Goal: Task Accomplishment & Management: Use online tool/utility

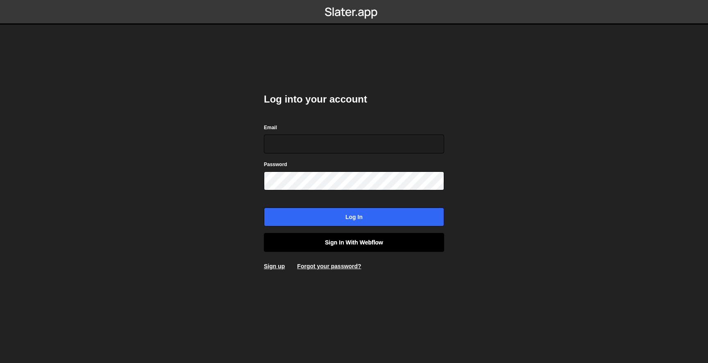
click at [315, 236] on link "Sign in with Webflow" at bounding box center [354, 242] width 180 height 19
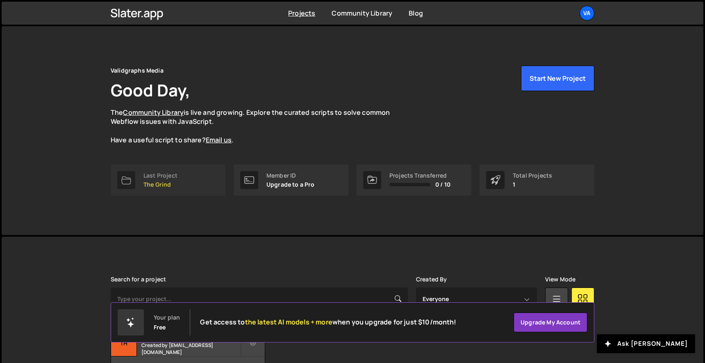
click at [191, 180] on link "Last Project The Grind" at bounding box center [168, 179] width 115 height 31
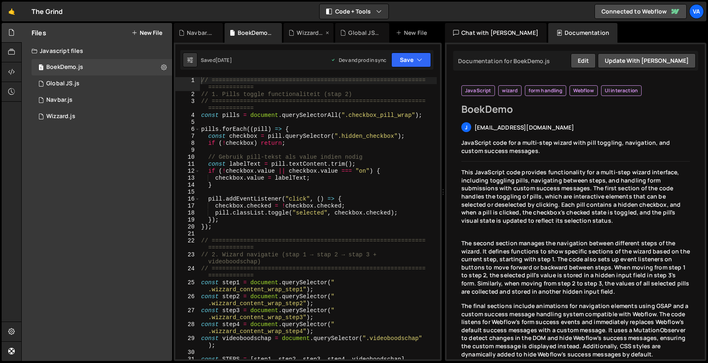
click at [314, 30] on div "Wizzard.js" at bounding box center [310, 33] width 27 height 8
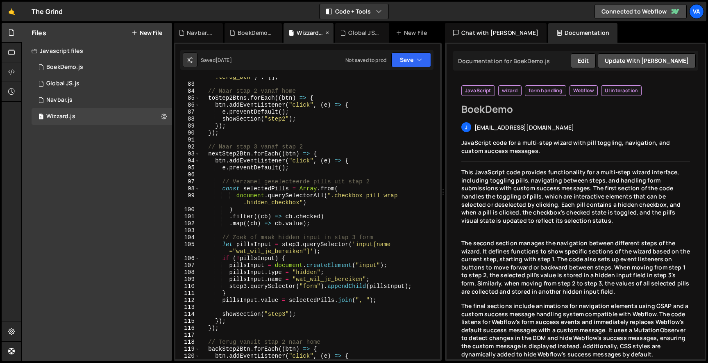
scroll to position [714, 0]
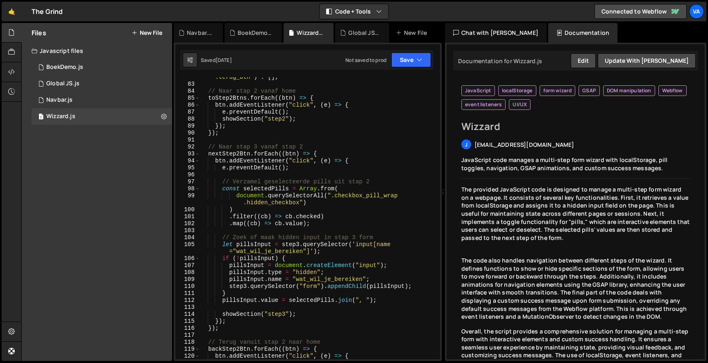
click at [280, 148] on div "const backStep3Btn = step3 ? step3 . querySelectorAll ( " .terug_btn" ) : [ ] ;…" at bounding box center [318, 218] width 237 height 303
type textarea "}"
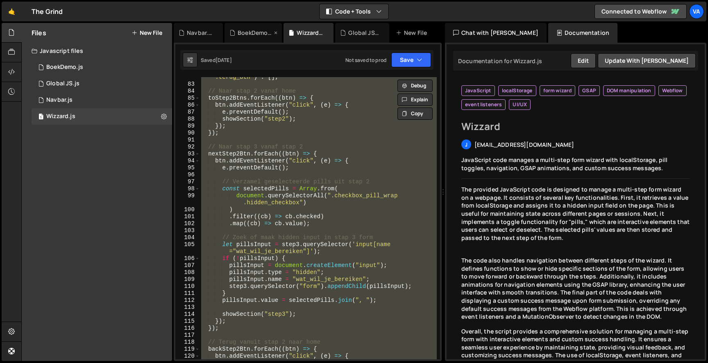
click at [260, 29] on div "BoekDemo.js" at bounding box center [255, 33] width 34 height 8
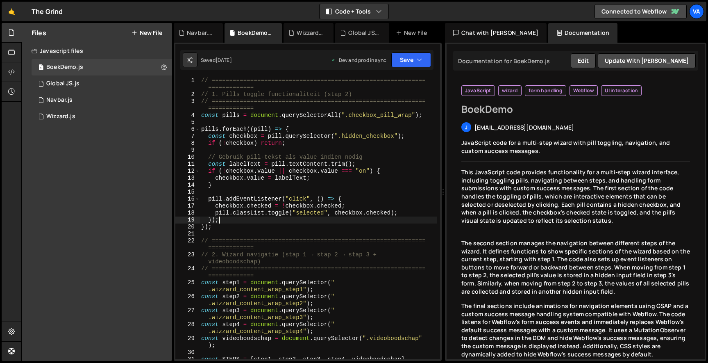
click at [255, 220] on div "// ============================================================= ============= …" at bounding box center [318, 232] width 237 height 310
type textarea "}"
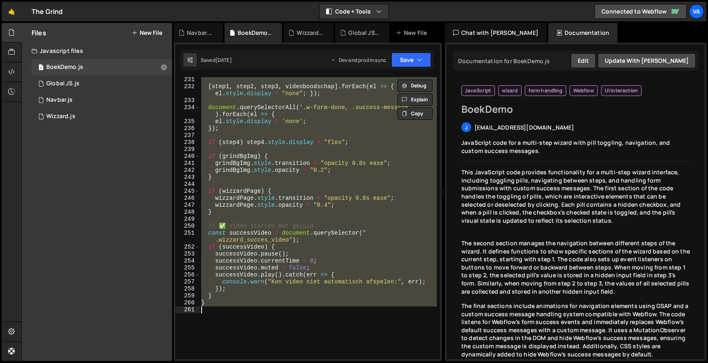
scroll to position [1897, 0]
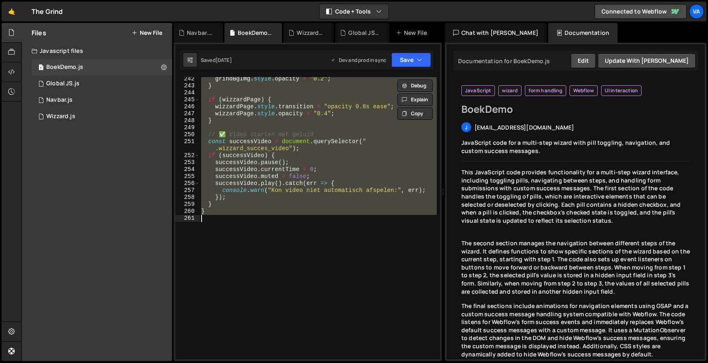
click at [250, 249] on div "grindBgImg . style . opacity = "0.2" ; } if ( wizzardPage ) { wizzardPage . sty…" at bounding box center [318, 218] width 237 height 282
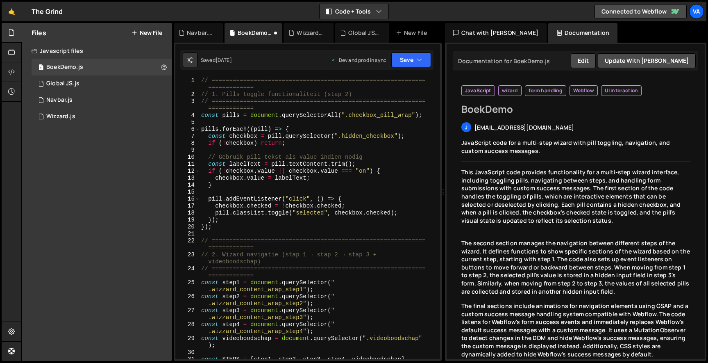
scroll to position [0, 0]
click at [202, 79] on div "// ============================================================= ============= …" at bounding box center [318, 232] width 237 height 310
type textarea "// =========================================================================="
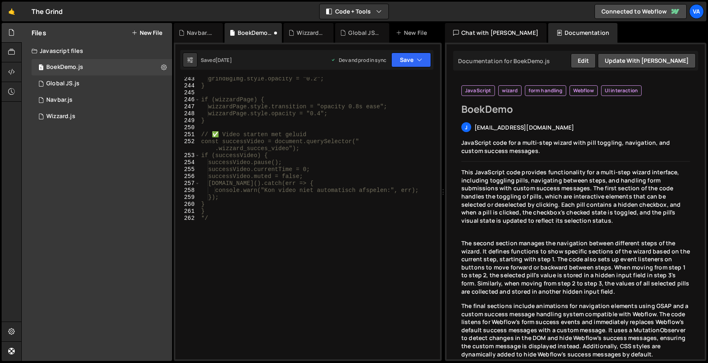
scroll to position [1904, 0]
click at [226, 238] on div "grindBgImg.style.opacity = "0.2"; } if (wizzardPage) { wizzardPage.style.transi…" at bounding box center [318, 223] width 237 height 296
type textarea "*/"
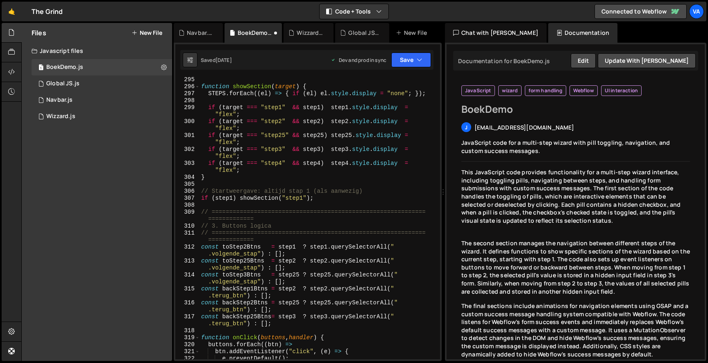
scroll to position [2111, 0]
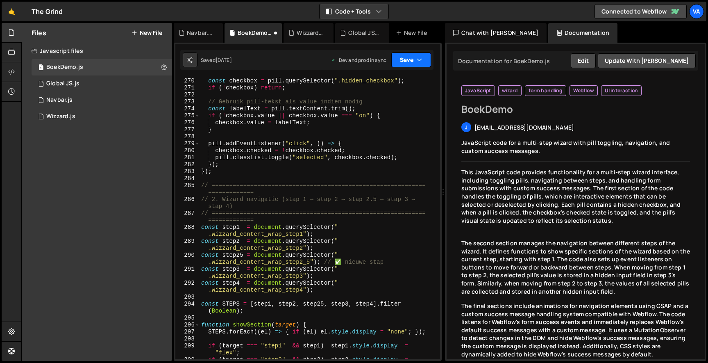
click at [424, 57] on button "Save" at bounding box center [412, 59] width 40 height 15
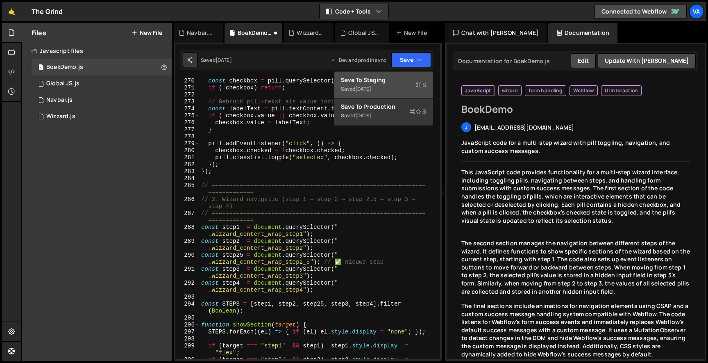
click at [412, 80] on div "Save to Staging S" at bounding box center [383, 80] width 85 height 8
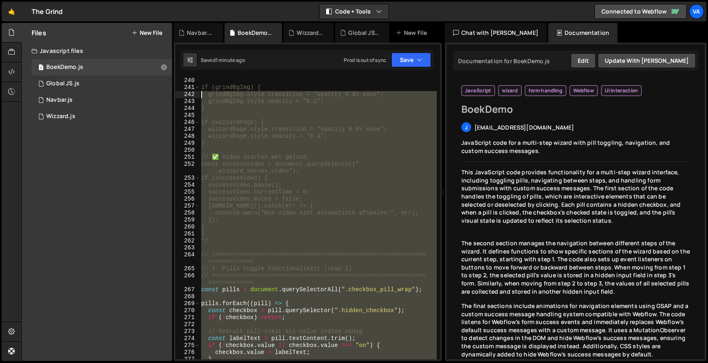
scroll to position [1882, 0]
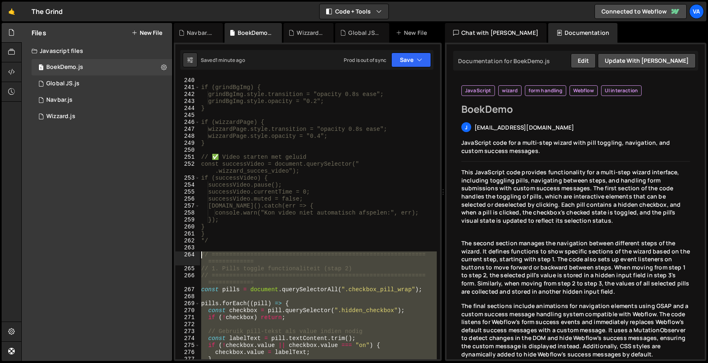
drag, startPoint x: 214, startPoint y: 231, endPoint x: 168, endPoint y: 255, distance: 51.7
click at [168, 255] on div "Files New File Javascript files 1 BoekDemo.js 0 1 Global JS.js 0 2 Navbar.js 0 1" at bounding box center [364, 192] width 687 height 338
type textarea "// ========================================================================== /…"
paste textarea
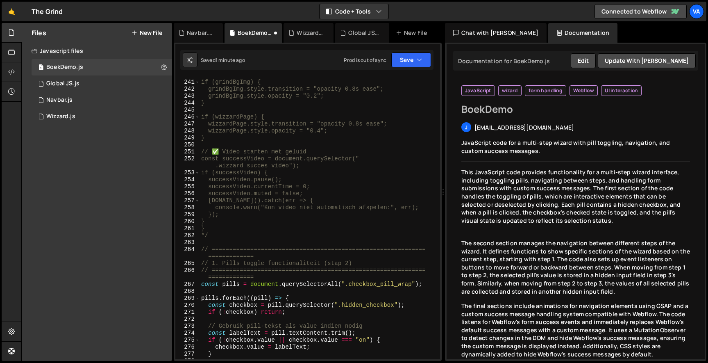
scroll to position [0, 0]
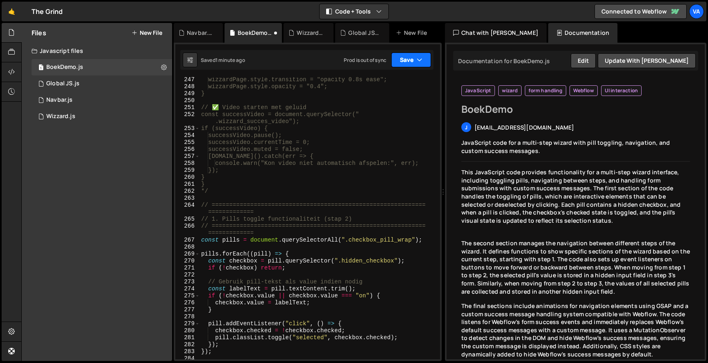
click at [419, 63] on icon "button" at bounding box center [420, 60] width 6 height 8
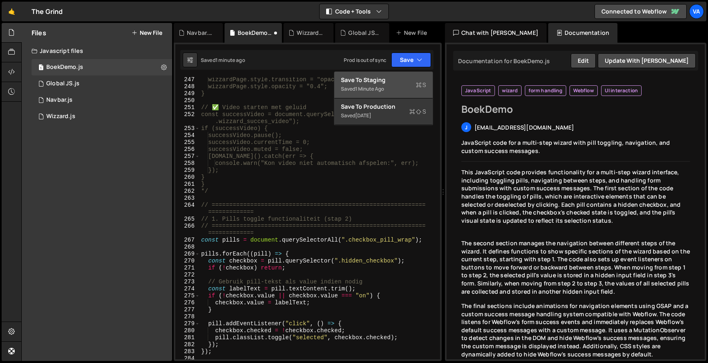
click at [398, 92] on div "Saved 1 minute ago" at bounding box center [383, 89] width 85 height 10
type textarea "}"
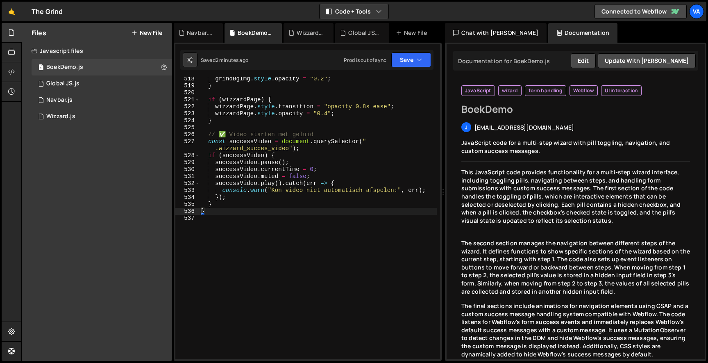
scroll to position [4065, 0]
click at [215, 214] on div "grindBgImg . style . opacity = "0.2" ; } if ( wizzardPage ) { wizzardPage . sty…" at bounding box center [318, 223] width 237 height 296
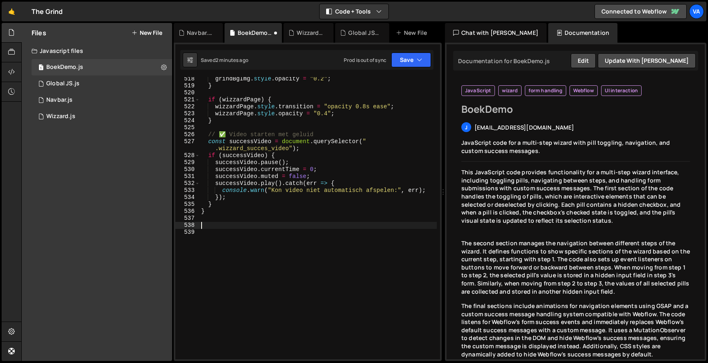
scroll to position [4248, 0]
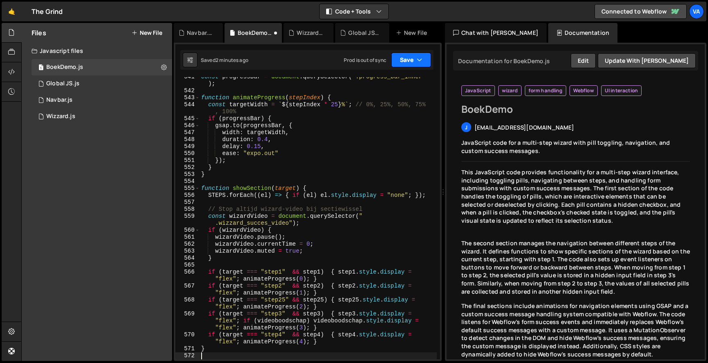
click at [429, 53] on button "Save" at bounding box center [412, 59] width 40 height 15
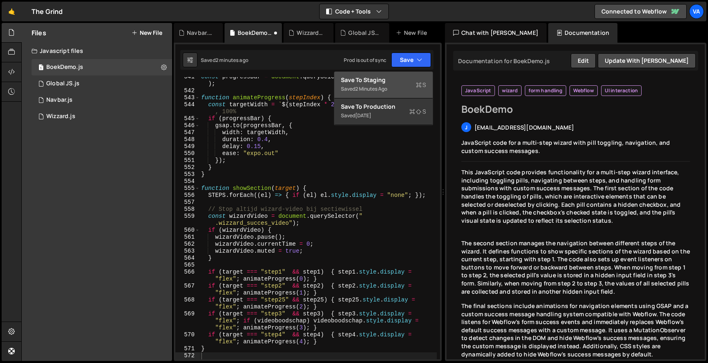
click at [404, 75] on button "Save to Staging S Saved 2 minutes ago" at bounding box center [384, 85] width 98 height 27
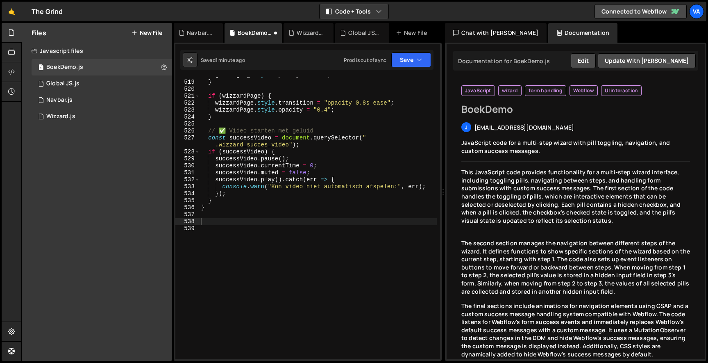
scroll to position [4069, 0]
click at [420, 64] on icon "button" at bounding box center [420, 60] width 6 height 8
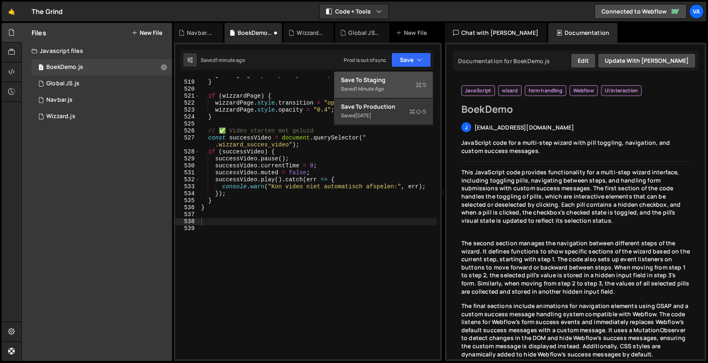
click at [388, 85] on div "Saved 1 minute ago" at bounding box center [383, 89] width 85 height 10
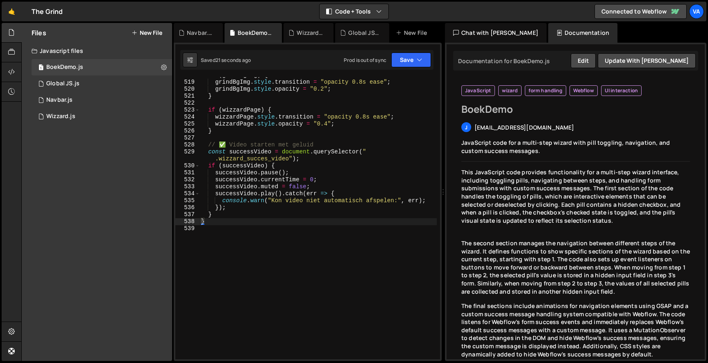
click at [315, 238] on div "if ( grindBgImg ) { grindBgImg . style . transition = "opacity 0.8s ease" ; gri…" at bounding box center [318, 220] width 237 height 296
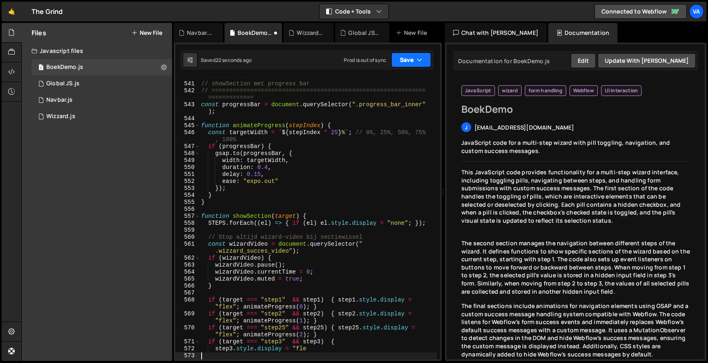
click at [419, 55] on button "Save" at bounding box center [412, 59] width 40 height 15
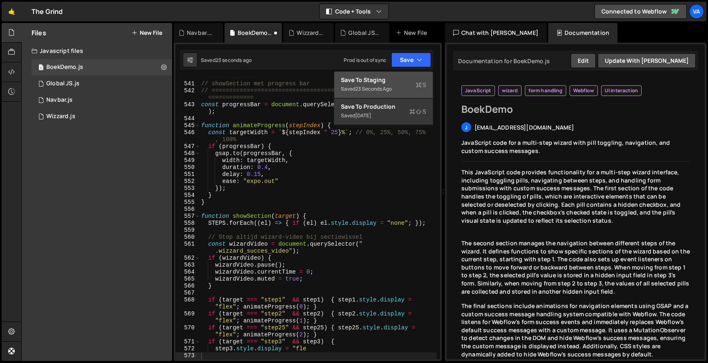
click at [399, 77] on div "Save to Staging S" at bounding box center [383, 80] width 85 height 8
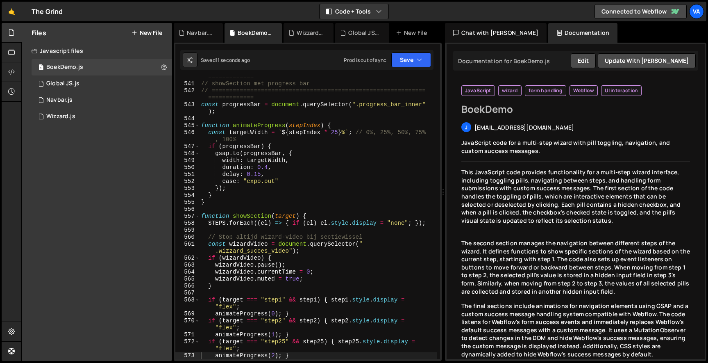
click at [276, 216] on div "// ============================================================= ============= …" at bounding box center [318, 217] width 237 height 303
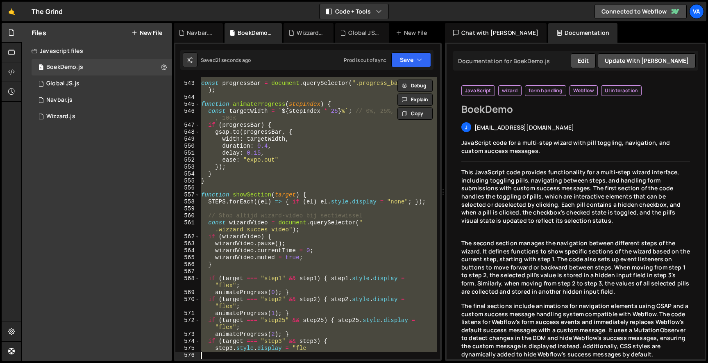
scroll to position [4385, 0]
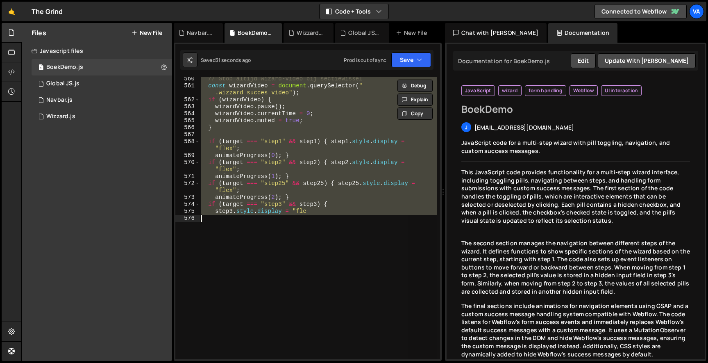
click at [332, 152] on div "// Stop altijd wizard-video bij sectiewissel const wizardVideo = document . que…" at bounding box center [318, 218] width 237 height 282
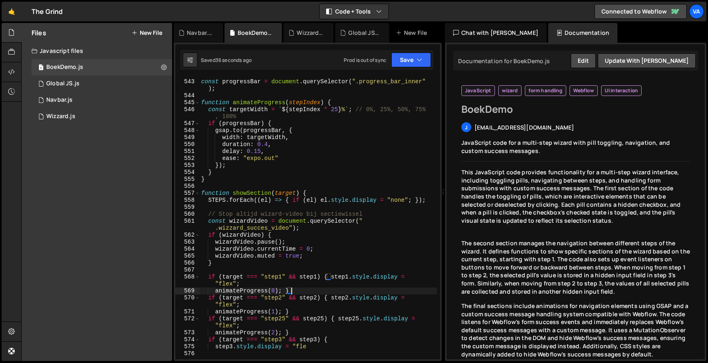
scroll to position [4288, 0]
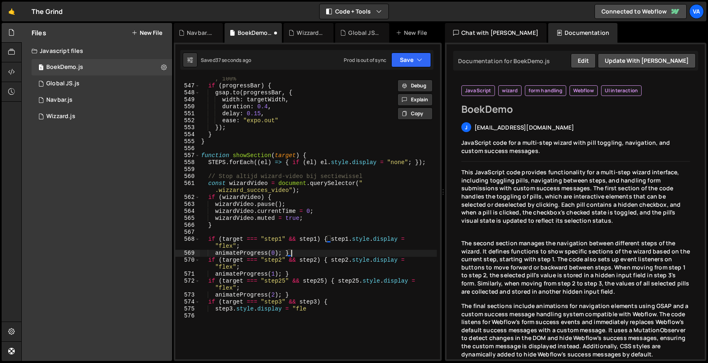
type textarea "step3.style.display = "fle"
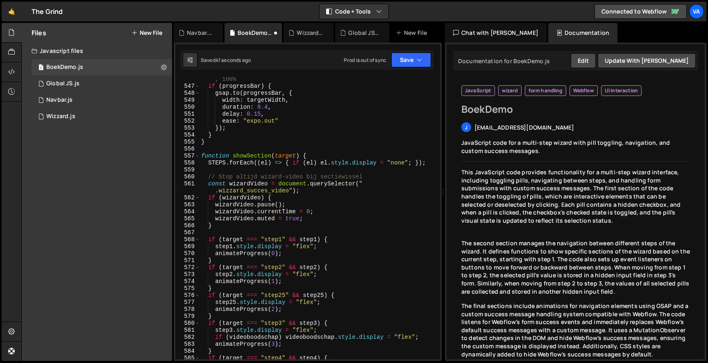
scroll to position [4287, 0]
click at [423, 59] on button "Save" at bounding box center [412, 59] width 40 height 15
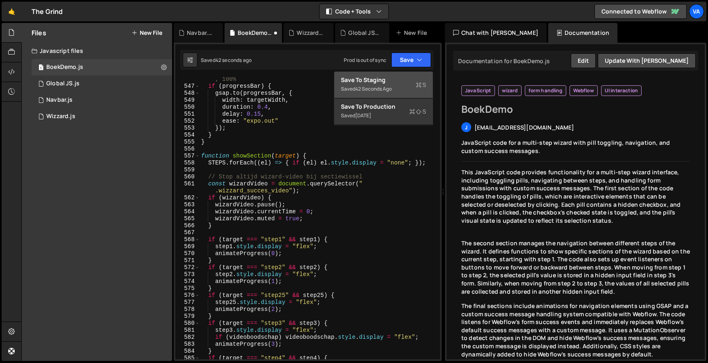
click at [400, 79] on div "Save to Staging S" at bounding box center [383, 80] width 85 height 8
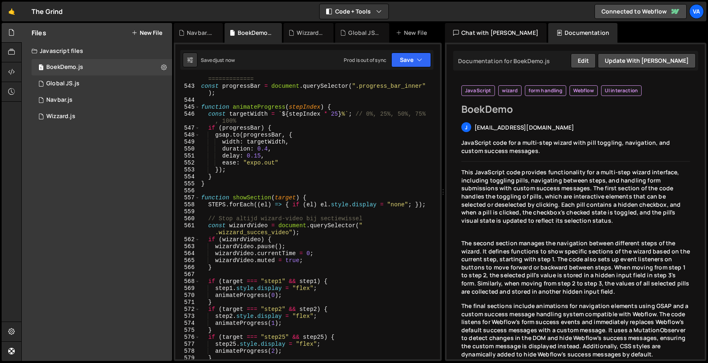
scroll to position [0, 0]
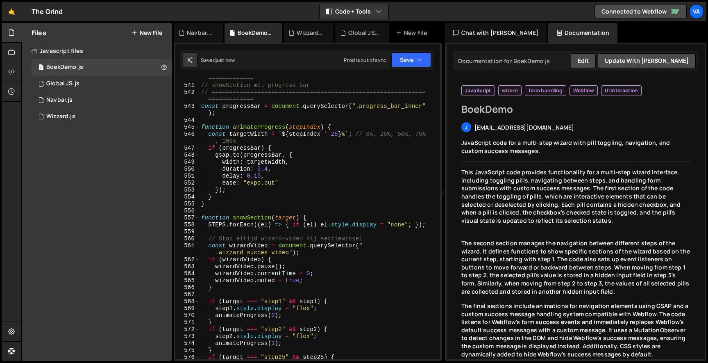
click at [310, 207] on div "// ============================================================= ============= …" at bounding box center [318, 219] width 237 height 303
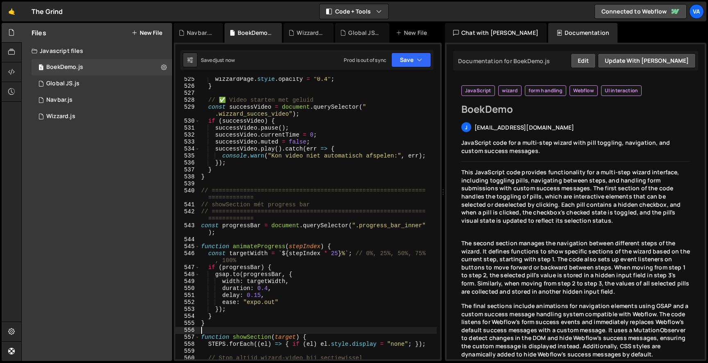
scroll to position [0, 0]
type textarea "}"
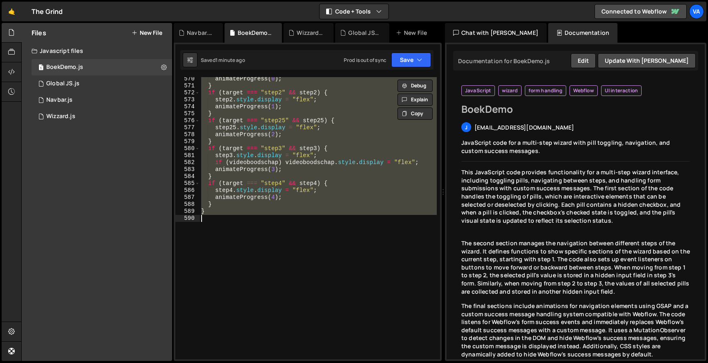
scroll to position [0, 0]
click at [254, 276] on div "animateProgress ( 0 ) ; } if ( target === "step2" && step2 ) { step2 . style . …" at bounding box center [318, 218] width 237 height 282
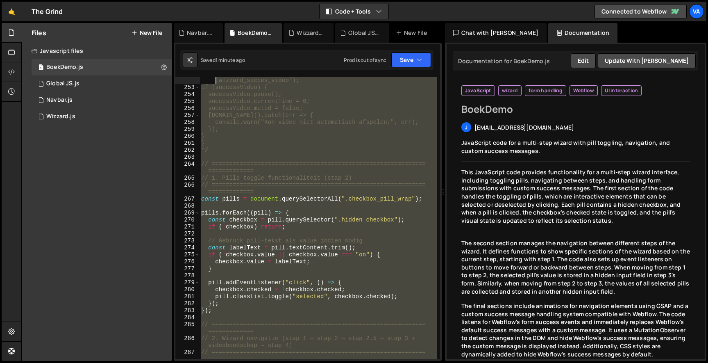
scroll to position [1833, 0]
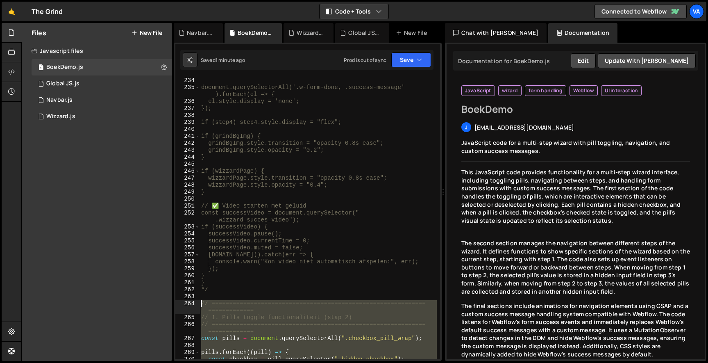
drag, startPoint x: 238, startPoint y: 242, endPoint x: 186, endPoint y: 303, distance: 79.6
click at [186, 303] on div "234 235 236 237 238 239 240 241 242 243 244 245 246 247 248 249 250 251 252 253…" at bounding box center [307, 218] width 265 height 282
type textarea "// ========================================================================== /…"
paste textarea
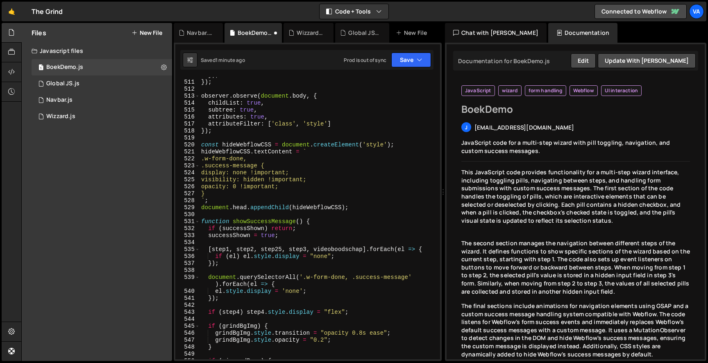
scroll to position [3878, 0]
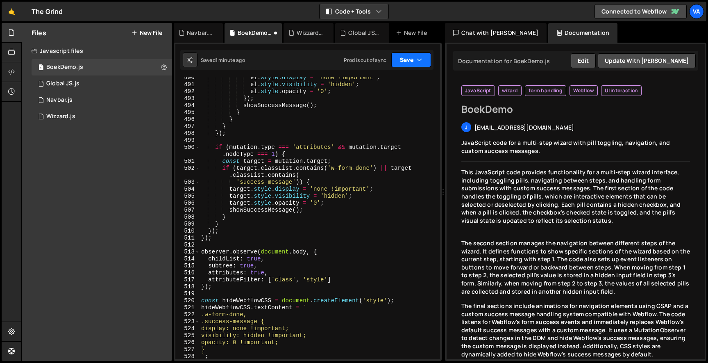
click at [421, 55] on button "Save" at bounding box center [412, 59] width 40 height 15
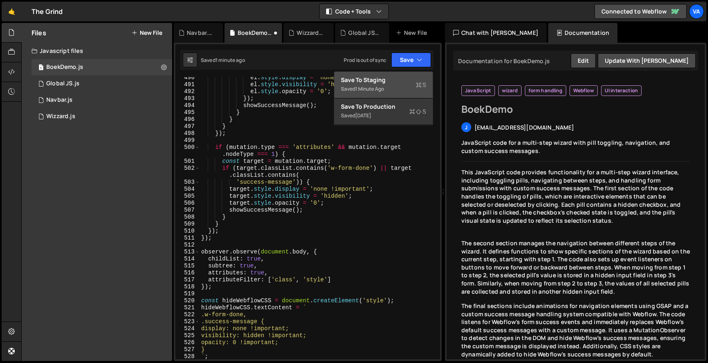
click at [391, 82] on div "Save to Staging S" at bounding box center [383, 80] width 85 height 8
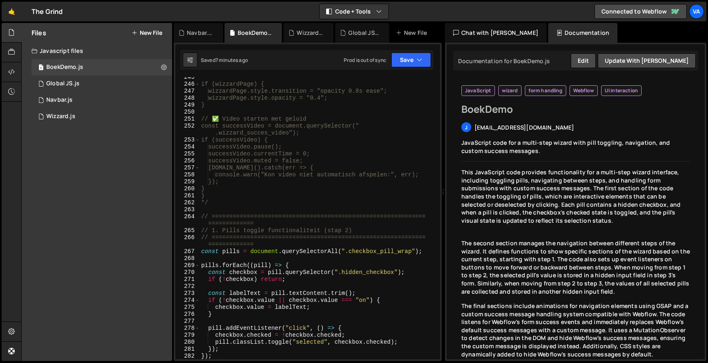
scroll to position [1922, 0]
drag, startPoint x: 200, startPoint y: 215, endPoint x: 340, endPoint y: 394, distance: 227.8
click at [340, 362] on html "Projects [GEOGRAPHIC_DATA] Blog Va Projects Your Teams Account Upgrade Logout" at bounding box center [354, 181] width 708 height 363
click at [204, 218] on div "if (wizzardPage) { wizzardPage.style.transition = "opacity 0.8s ease"; wizzardP…" at bounding box center [318, 220] width 237 height 296
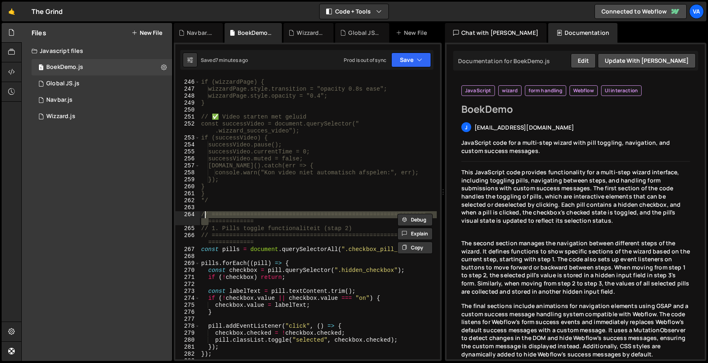
click at [201, 216] on div "if (wizzardPage) { wizzardPage.style.transition = "opacity 0.8s ease"; wizzardP…" at bounding box center [318, 220] width 237 height 296
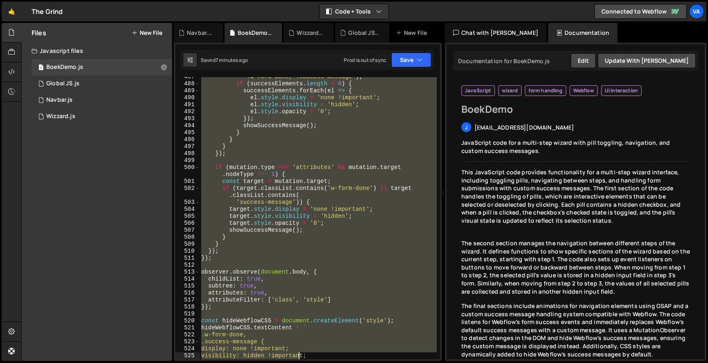
scroll to position [4158, 0]
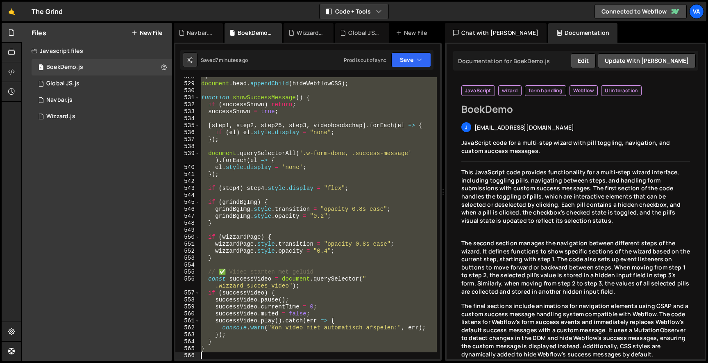
drag, startPoint x: 200, startPoint y: 214, endPoint x: 298, endPoint y: 407, distance: 216.2
click at [298, 362] on html "Projects [GEOGRAPHIC_DATA] Blog Va Projects Your Teams Account Upgrade Logout" at bounding box center [354, 181] width 708 height 363
type textarea "}"
paste textarea
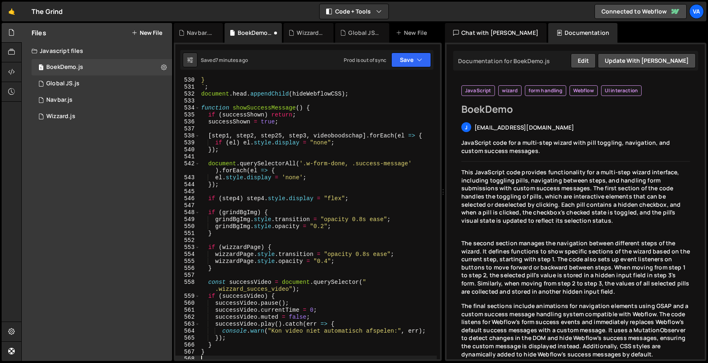
scroll to position [4159, 0]
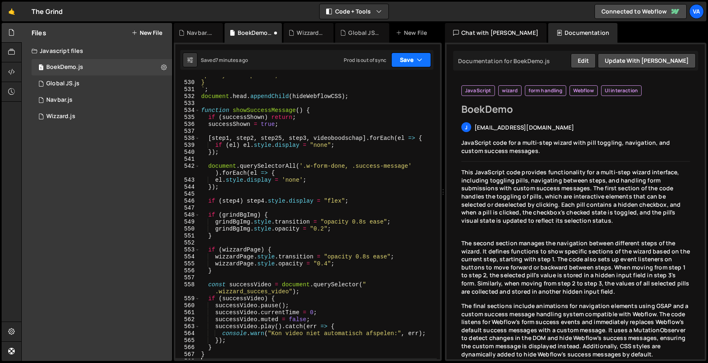
click at [409, 62] on button "Save" at bounding box center [412, 59] width 40 height 15
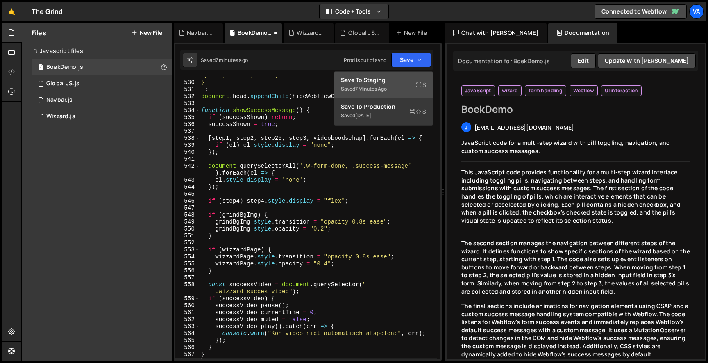
click at [389, 89] on div "Saved 7 minutes ago" at bounding box center [383, 89] width 85 height 10
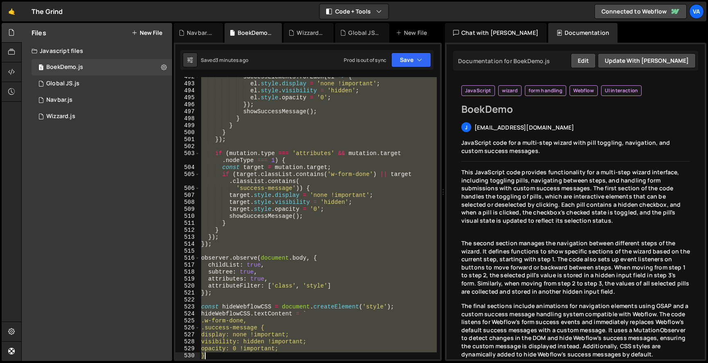
scroll to position [4164, 0]
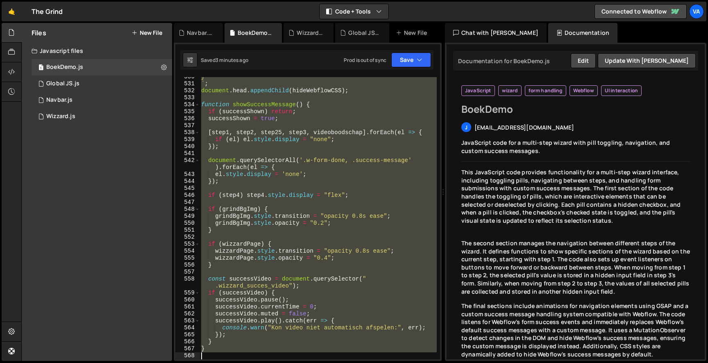
drag, startPoint x: 201, startPoint y: 191, endPoint x: 276, endPoint y: 407, distance: 228.3
click at [276, 362] on html "Projects [GEOGRAPHIC_DATA] Blog Va Projects Your Teams Account Upgrade Logout" at bounding box center [354, 181] width 708 height 363
type textarea "}"
paste textarea
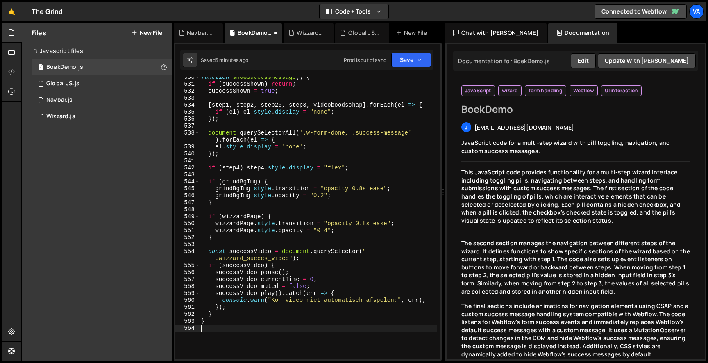
scroll to position [4019, 0]
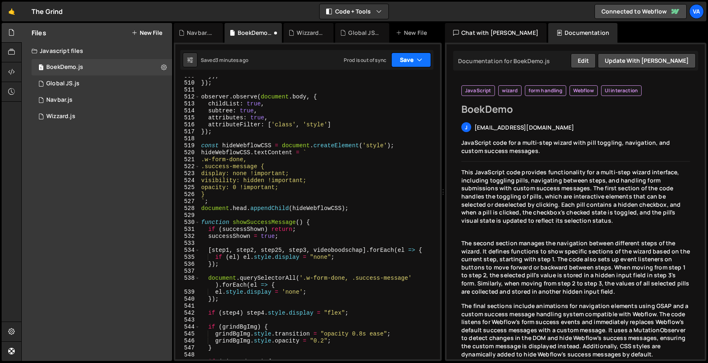
click at [413, 65] on button "Save" at bounding box center [412, 59] width 40 height 15
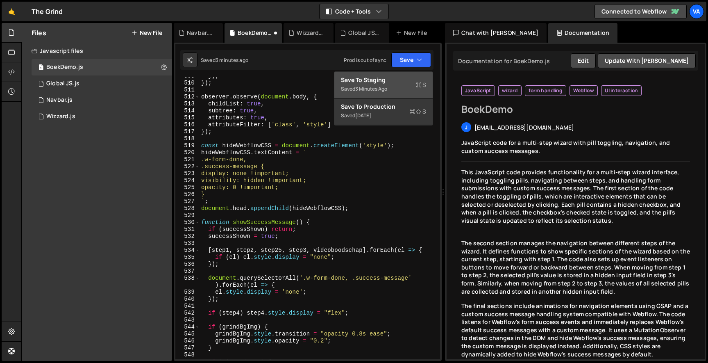
click at [408, 73] on button "Save to Staging S Saved 3 minutes ago" at bounding box center [384, 85] width 98 height 27
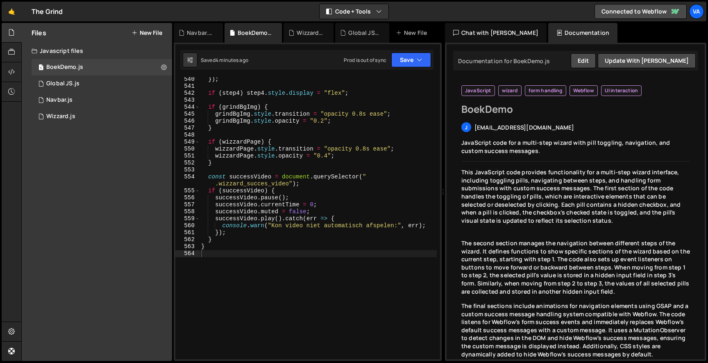
click at [330, 182] on div "}) ; if ( step4 ) step4 . style . display = "flex" ; if ( grindBgImg ) { grindB…" at bounding box center [318, 224] width 237 height 296
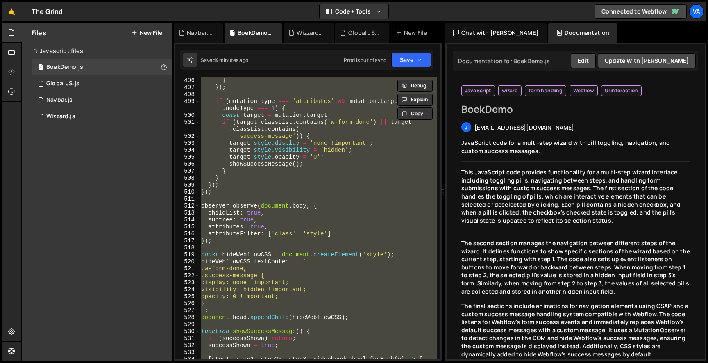
click at [330, 182] on div "} } }) ; if ( mutation . type === 'attributes' && mutation . target . nodeType …" at bounding box center [318, 218] width 237 height 282
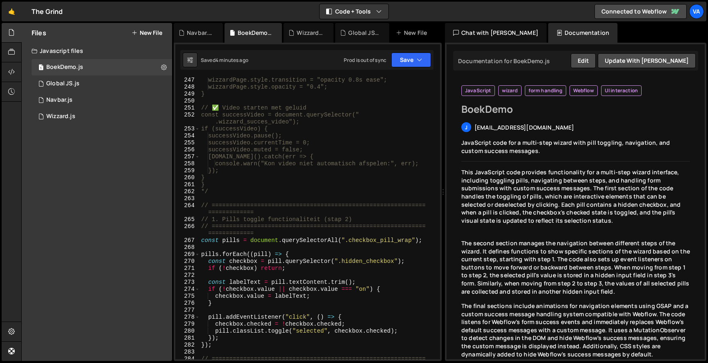
scroll to position [0, 0]
click at [199, 203] on div "264" at bounding box center [187, 209] width 25 height 14
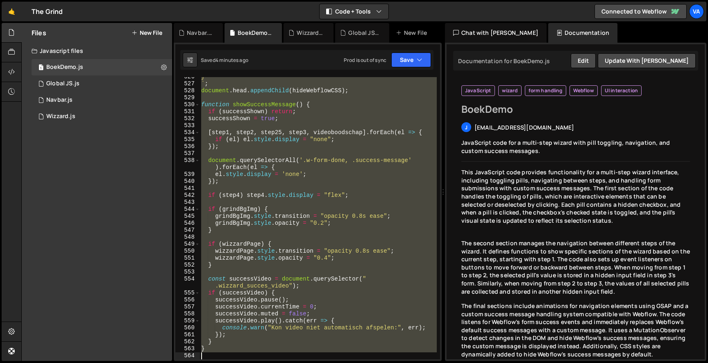
drag, startPoint x: 201, startPoint y: 203, endPoint x: 326, endPoint y: 407, distance: 238.8
click at [326, 362] on html "Projects [GEOGRAPHIC_DATA] Blog Va Projects Your Teams Account Upgrade Logout" at bounding box center [354, 181] width 708 height 363
type textarea "}"
paste textarea
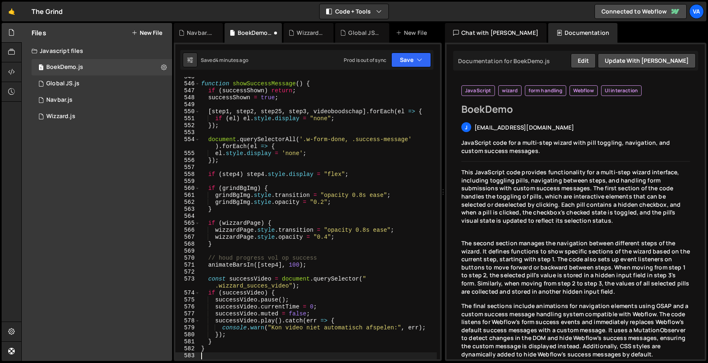
scroll to position [4290, 0]
click at [409, 61] on button "Save" at bounding box center [412, 59] width 40 height 15
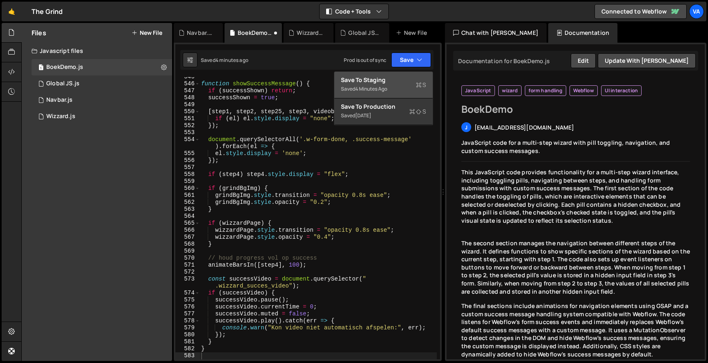
click at [396, 75] on button "Save to Staging S Saved 4 minutes ago" at bounding box center [384, 85] width 98 height 27
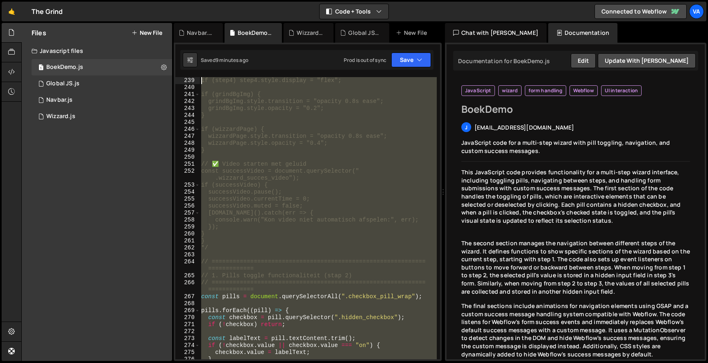
scroll to position [1847, 0]
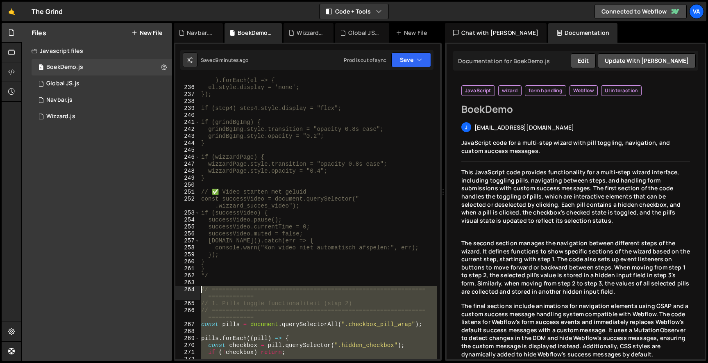
drag, startPoint x: 211, startPoint y: 222, endPoint x: 182, endPoint y: 288, distance: 72.0
click at [182, 288] on div "235 236 237 238 239 240 241 242 243 244 245 246 247 248 249 250 251 252 253 254…" at bounding box center [307, 218] width 265 height 282
type textarea "// ========================================================================== /…"
paste textarea
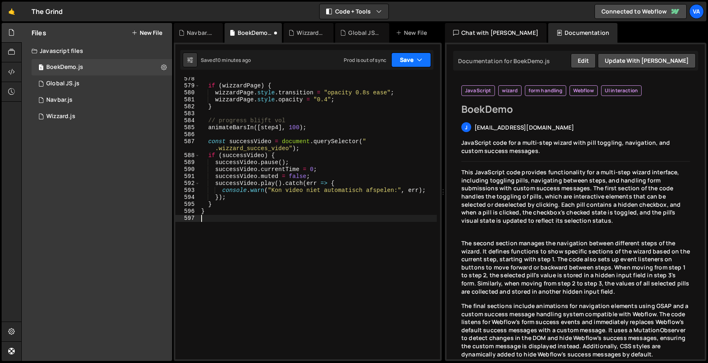
scroll to position [4525, 0]
click at [410, 50] on div "XXXXXXXXXXXXXXXXXXXXXXXXXXXXXXXXXXXXXXXXXXXXXXXXXXXXXXXXXXXXXXXXXXXXXXXXXXXXXXX…" at bounding box center [308, 202] width 268 height 318
click at [405, 55] on button "Save" at bounding box center [412, 59] width 40 height 15
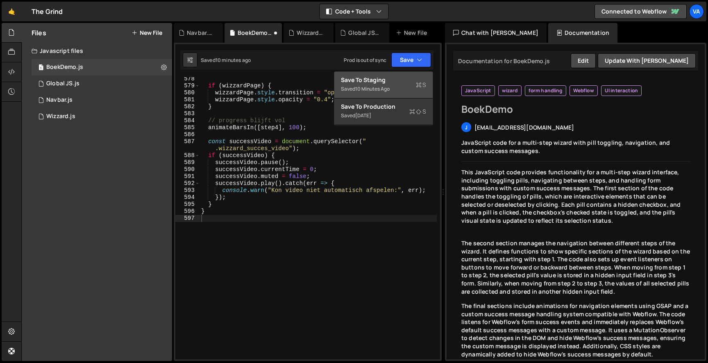
click at [381, 86] on div "10 minutes ago" at bounding box center [372, 88] width 34 height 7
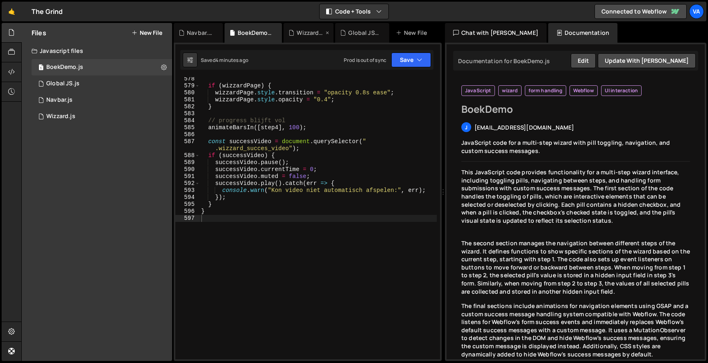
click at [296, 35] on div "Wizzard.js" at bounding box center [306, 33] width 35 height 8
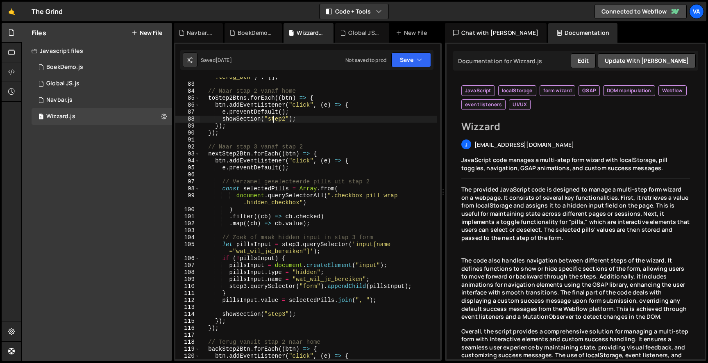
click at [275, 119] on div "const backStep3Btn = step3 ? step3 . querySelectorAll ( " .terug_btn" ) : [ ] ;…" at bounding box center [318, 218] width 237 height 303
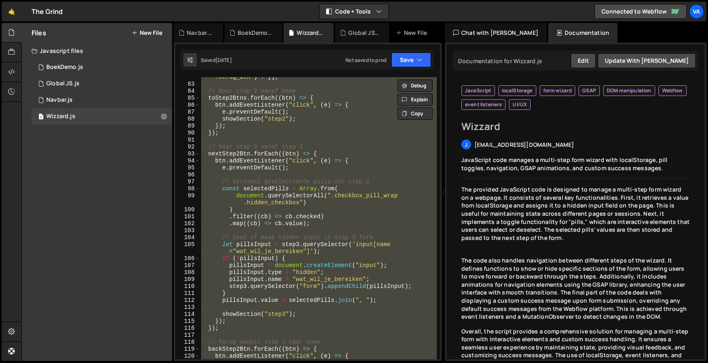
click at [285, 151] on div "const backStep3Btn = step3 ? step3 . querySelectorAll ( " .terug_btn" ) : [ ] ;…" at bounding box center [318, 218] width 237 height 282
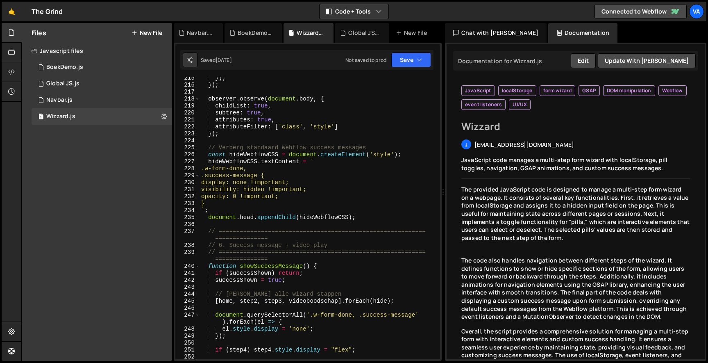
scroll to position [1703, 0]
click at [285, 151] on div "}) ; }) ; observer . observe ( document . body , { childList : true , subtree :…" at bounding box center [318, 223] width 237 height 296
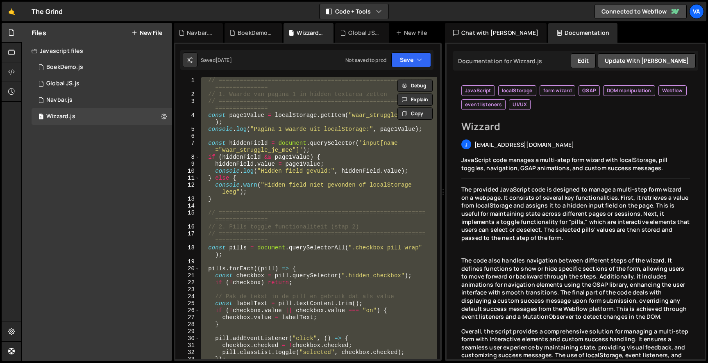
scroll to position [0, 0]
click at [205, 73] on div "XXXXXXXXXXXXXXXXXXXXXXXXXXXXXXXXXXXXXXXXXXXXXXXXXXXXXXXXXXXXXXXXXXXXXXXXXXXXXXX…" at bounding box center [308, 202] width 268 height 318
click at [205, 80] on div "// =========================================================== =============== …" at bounding box center [318, 218] width 237 height 282
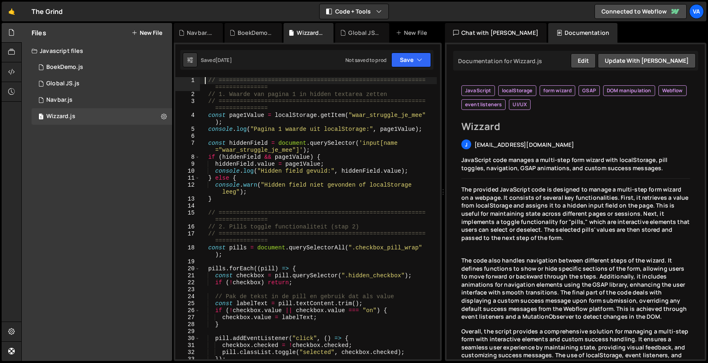
type textarea "// =========================================================================="
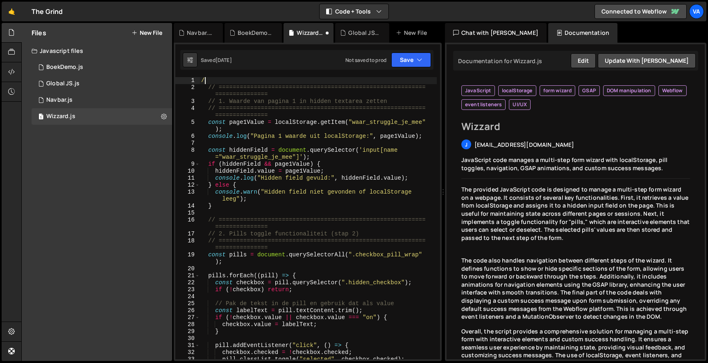
type textarea "/*"
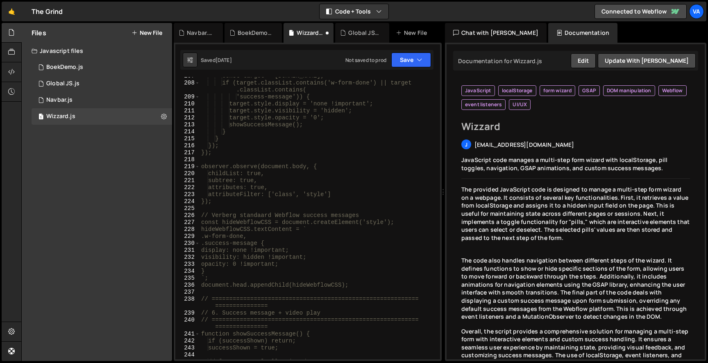
scroll to position [2023, 0]
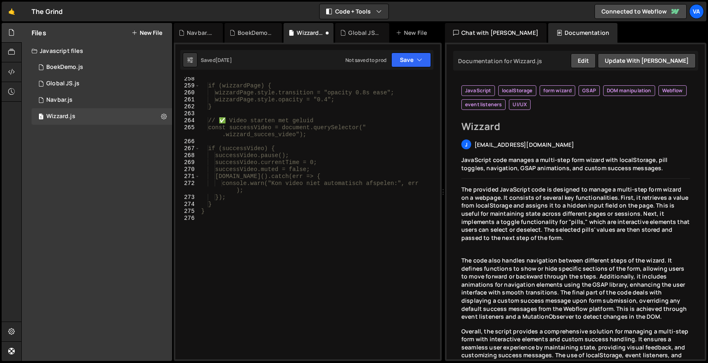
click at [235, 231] on div "if (wizzardPage) { wizzardPage.style.transition = "opacity 0.8s ease"; wizzardP…" at bounding box center [318, 223] width 237 height 296
type textarea "*/"
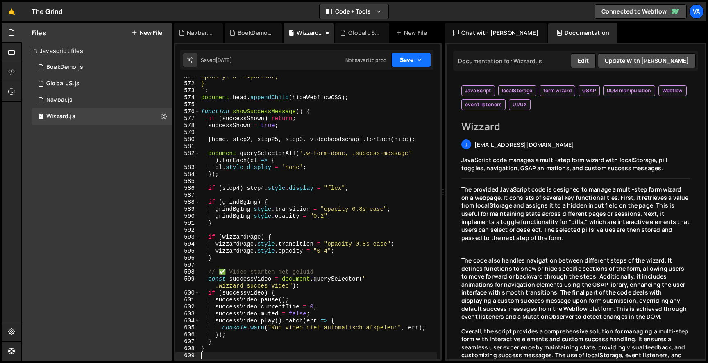
click at [403, 56] on button "Save" at bounding box center [412, 59] width 40 height 15
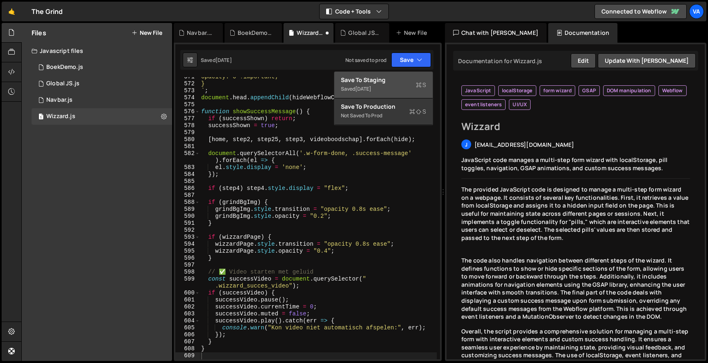
click at [392, 77] on div "Save to Staging S" at bounding box center [383, 80] width 85 height 8
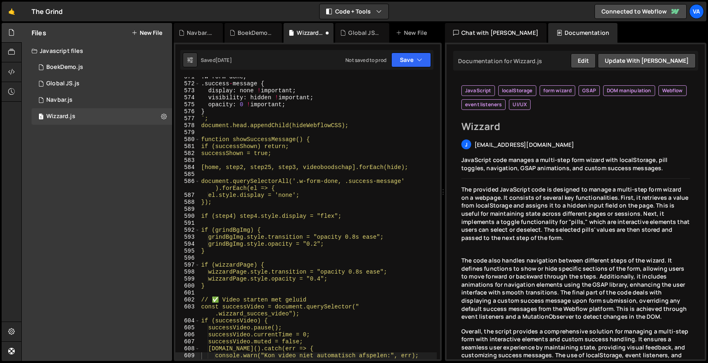
scroll to position [4506, 0]
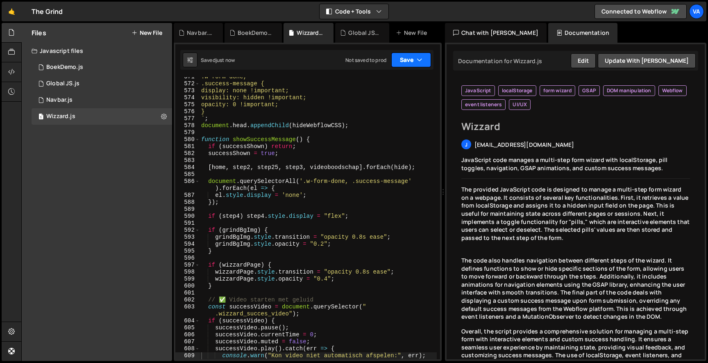
click at [407, 58] on button "Save" at bounding box center [412, 59] width 40 height 15
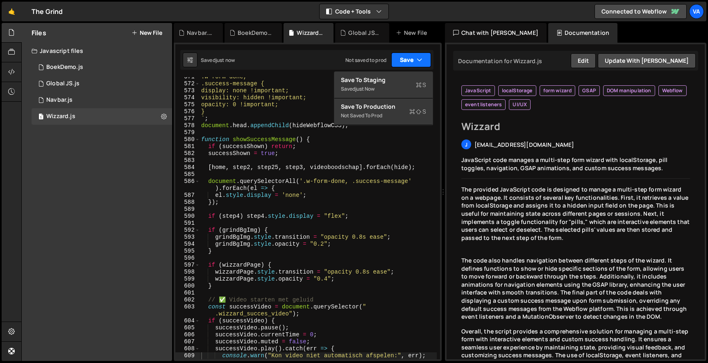
click at [407, 58] on button "Save" at bounding box center [412, 59] width 40 height 15
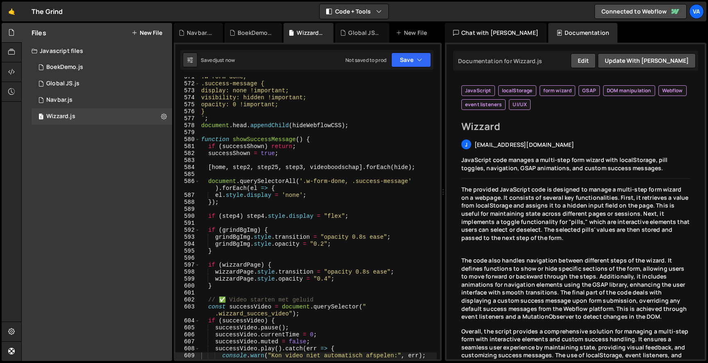
click at [253, 21] on div "🤙 The Grind ⚠️ Code is being edited in another browser Code + Tools Code Only C…" at bounding box center [354, 12] width 705 height 20
click at [252, 33] on div "BoekDemo.js" at bounding box center [255, 33] width 34 height 8
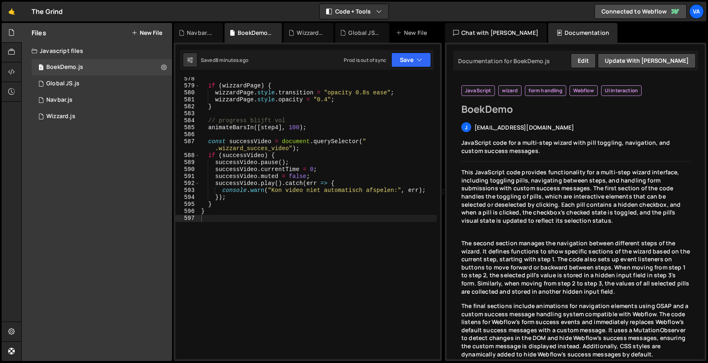
click at [408, 47] on div "XXXXXXXXXXXXXXXXXXXXXXXXXXXXXXXXXXXXXXXXXXXXXXXXXXXXXXXXXXXXXXXXXXXXXXXXXXXXXXX…" at bounding box center [308, 202] width 268 height 318
click at [408, 57] on button "Save" at bounding box center [412, 59] width 40 height 15
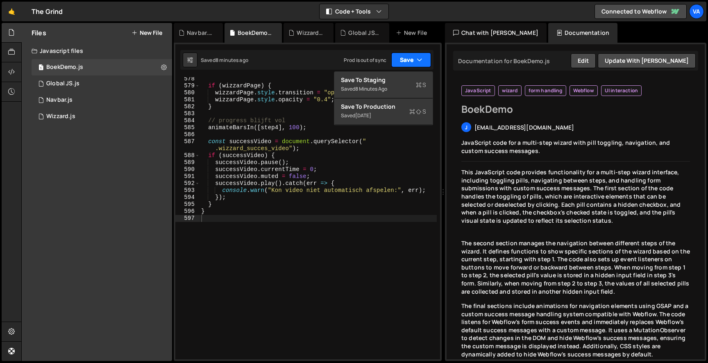
click at [408, 57] on button "Save" at bounding box center [412, 59] width 40 height 15
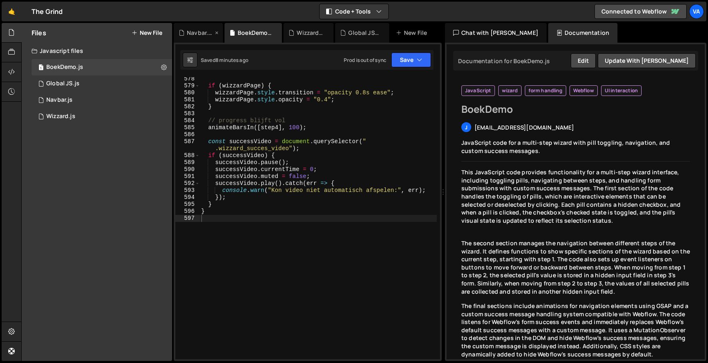
click at [204, 30] on div "Navbar.js" at bounding box center [200, 33] width 26 height 8
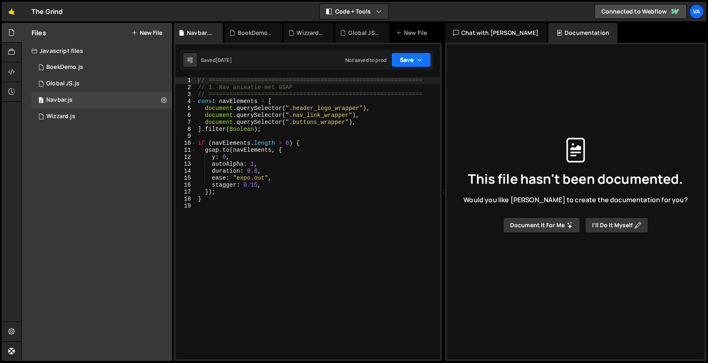
click at [396, 57] on button "Save" at bounding box center [412, 59] width 40 height 15
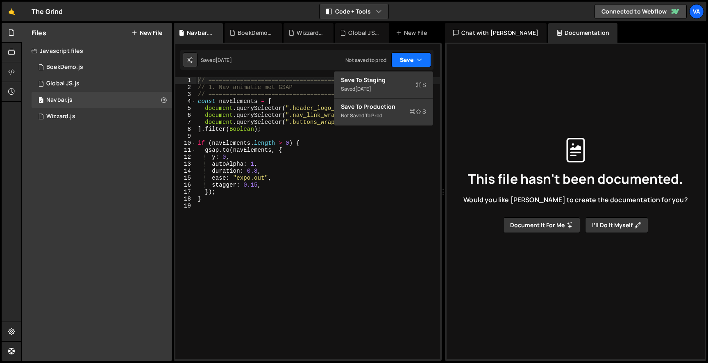
click at [396, 57] on button "Save" at bounding box center [412, 59] width 40 height 15
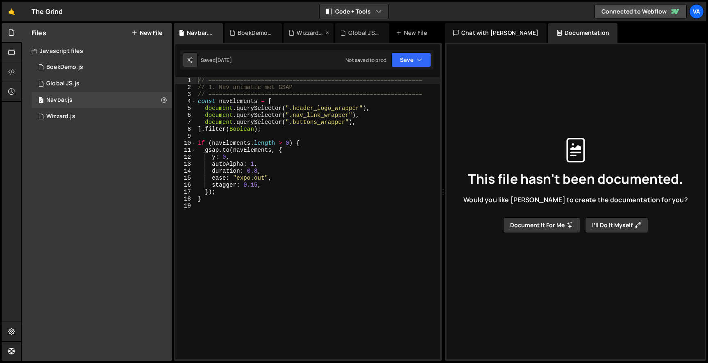
click at [310, 30] on div "Wizzard.js" at bounding box center [310, 33] width 27 height 8
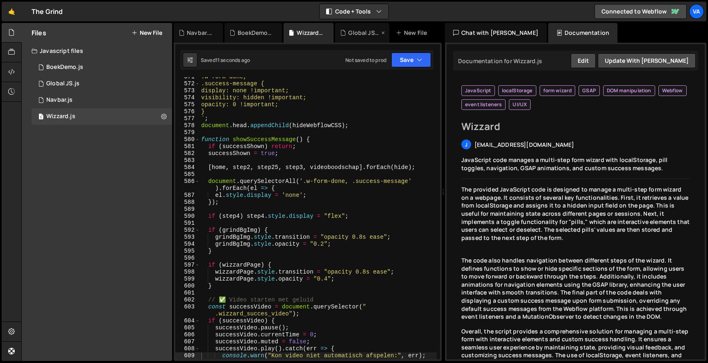
click at [365, 34] on div "Global JS.js" at bounding box center [363, 33] width 31 height 8
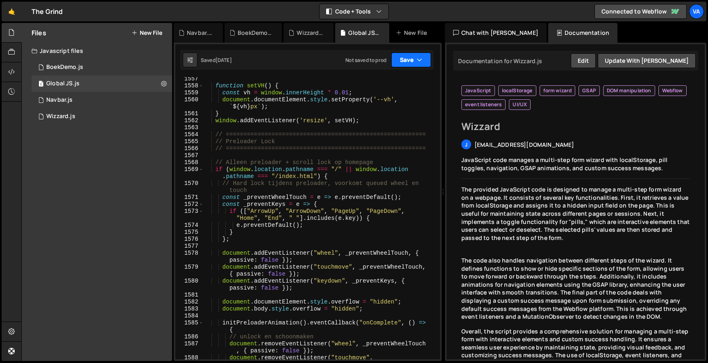
scroll to position [12177, 0]
click at [408, 60] on button "Save" at bounding box center [412, 59] width 40 height 15
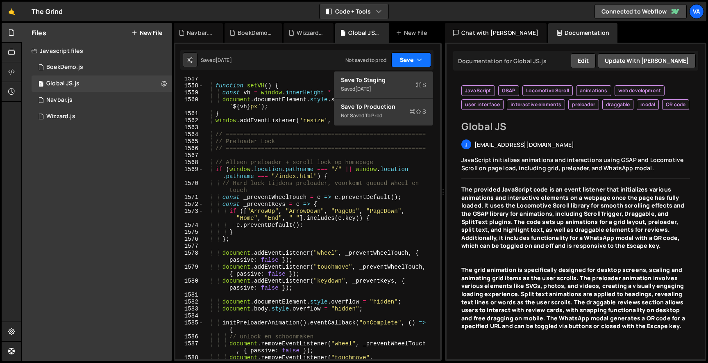
click at [410, 60] on button "Save" at bounding box center [412, 59] width 40 height 15
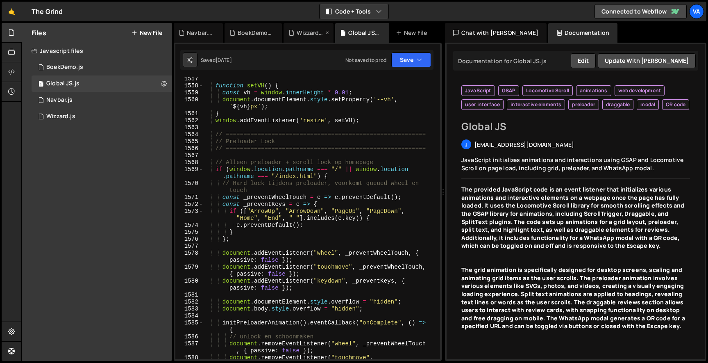
click at [307, 36] on div "Wizzard.js" at bounding box center [310, 33] width 27 height 8
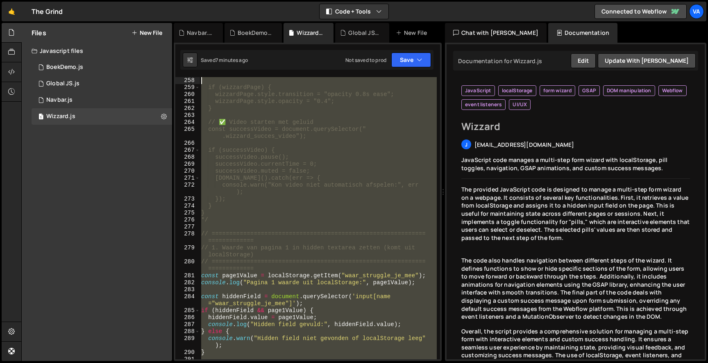
scroll to position [1938, 0]
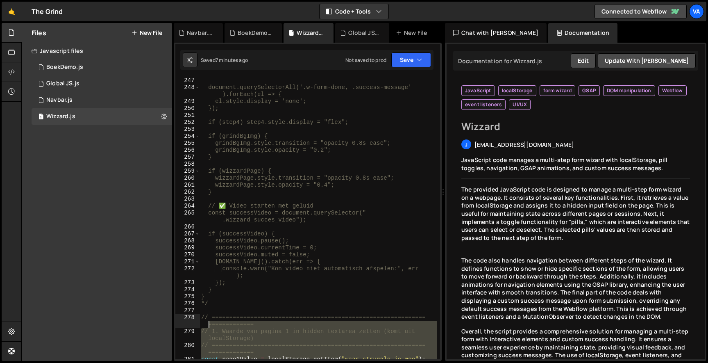
drag, startPoint x: 213, startPoint y: 230, endPoint x: 157, endPoint y: 317, distance: 103.6
click at [157, 317] on div "Files New File Javascript files 1 BoekDemo.js 0 1 Global JS.js 0 2 Navbar.js 0 1" at bounding box center [364, 192] width 687 height 338
type textarea "// ========================================================================== /…"
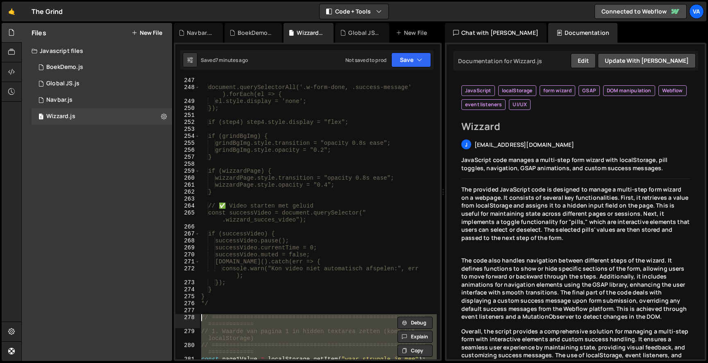
paste textarea
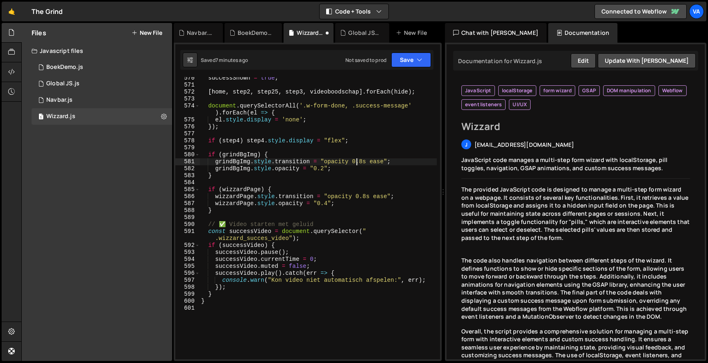
click at [358, 163] on div "successShown = true ; [ home , step2 , step25 , step3 , videoboodschap ] . forE…" at bounding box center [318, 223] width 237 height 296
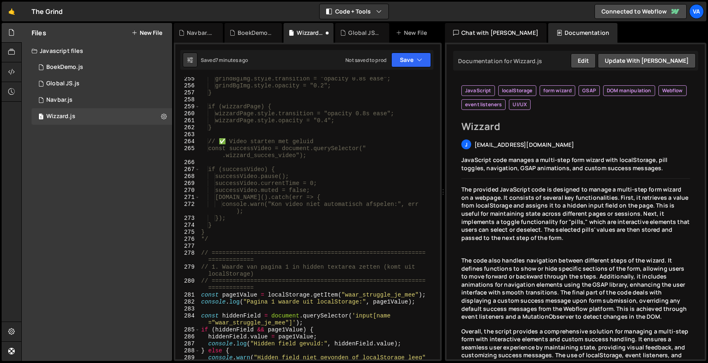
scroll to position [1928, 0]
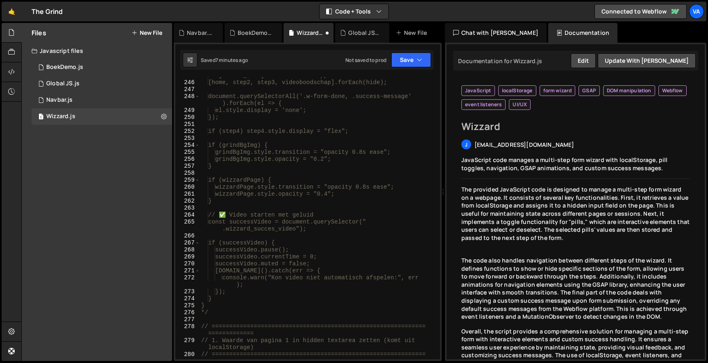
click at [402, 71] on div "1557 1558 1559 1560 1561 1562 1563 1564 1565 1566 1567 1568 1569 1570 1571 1572…" at bounding box center [308, 202] width 268 height 318
click at [404, 65] on button "Save" at bounding box center [412, 59] width 40 height 15
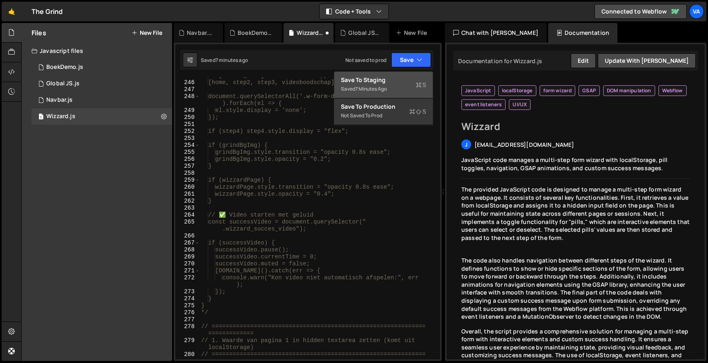
click at [395, 75] on button "Save to Staging S Saved 7 minutes ago" at bounding box center [384, 85] width 98 height 27
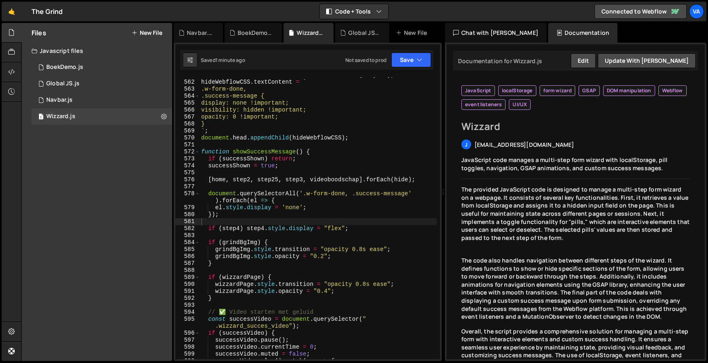
click at [112, 2] on div "🤙 The Grind ⚠️ Code is being edited in another browser Code + Tools Code Only C…" at bounding box center [354, 12] width 705 height 20
click at [317, 216] on div "const hideWebflowCSS = document . createElement ( 'style' ) ; hideWebflowCSS . …" at bounding box center [318, 220] width 237 height 296
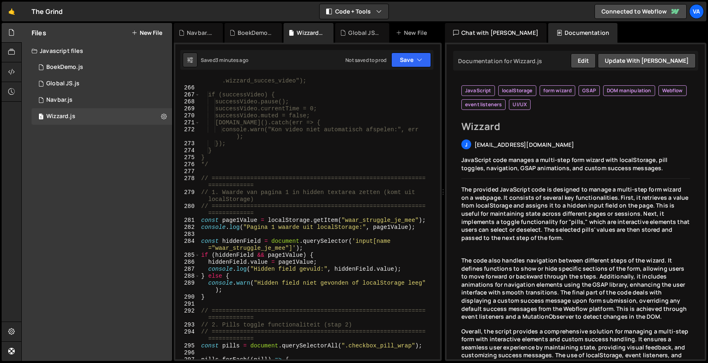
scroll to position [0, 0]
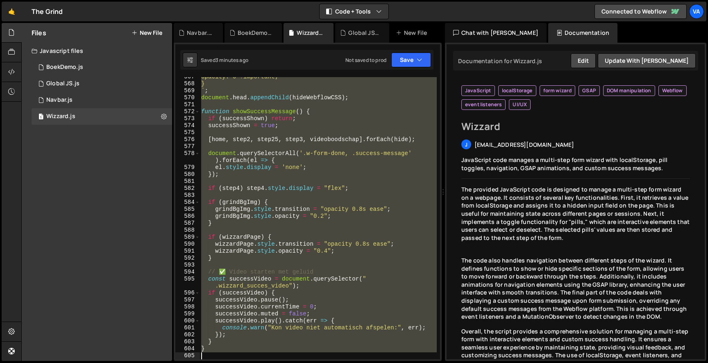
drag, startPoint x: 201, startPoint y: 298, endPoint x: 301, endPoint y: 406, distance: 147.4
click at [301, 362] on html "Projects [GEOGRAPHIC_DATA] Blog Va Projects Your Teams Account Upgrade Logout" at bounding box center [354, 181] width 708 height 363
type textarea "}"
paste textarea
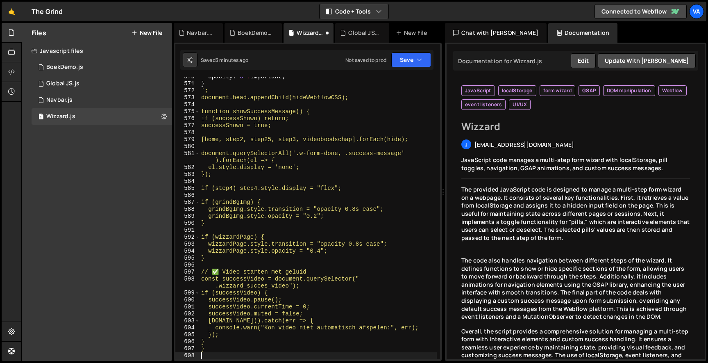
scroll to position [4506, 0]
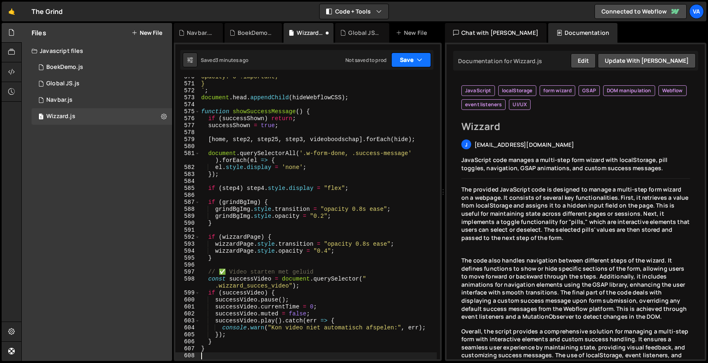
click at [400, 57] on button "Save" at bounding box center [412, 59] width 40 height 15
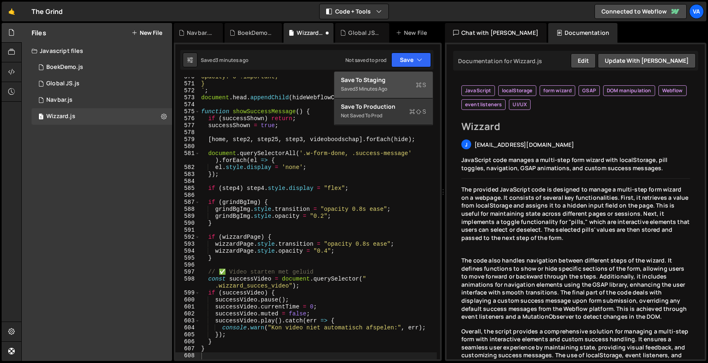
click at [392, 76] on div "Save to Staging S" at bounding box center [383, 80] width 85 height 8
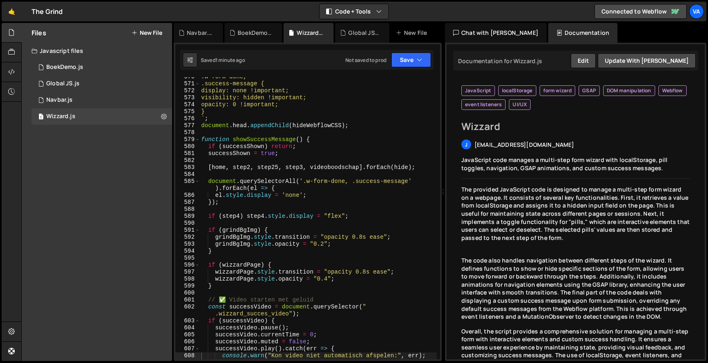
scroll to position [4542, 0]
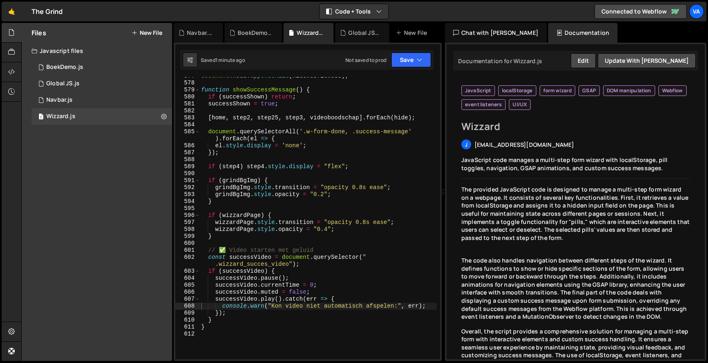
type textarea "wizzardPage.style.transition = "opacity 0.8s ease";"
click at [244, 223] on div "document . head . appendChild ( hideWebflowCSS ) ; function showSuccessMessage …" at bounding box center [318, 221] width 237 height 296
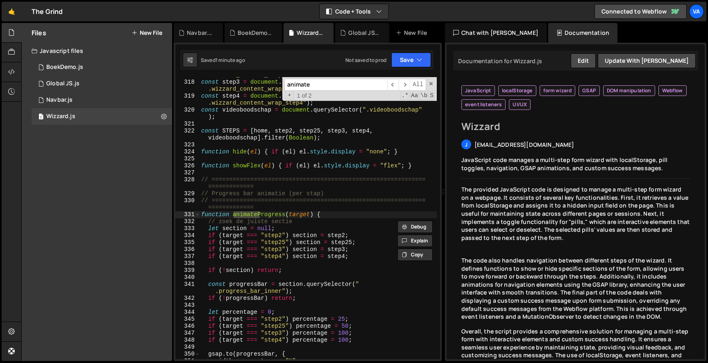
scroll to position [2542, 0]
type input "animate"
click at [230, 320] on div "const step25 = document . querySelector ( " .wizzard_content_wrap_step2_5" ) ; …" at bounding box center [318, 216] width 237 height 303
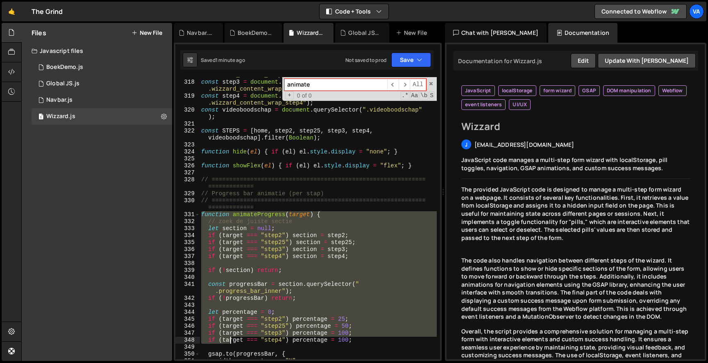
drag, startPoint x: 200, startPoint y: 212, endPoint x: 231, endPoint y: 337, distance: 128.7
click at [231, 337] on div "const step25 = document . querySelector ( " .wizzard_content_wrap_step2_5" ) ; …" at bounding box center [318, 216] width 237 height 303
click at [223, 237] on div "const step25 = document . querySelector ( " .wizzard_content_wrap_step2_5" ) ; …" at bounding box center [318, 218] width 237 height 282
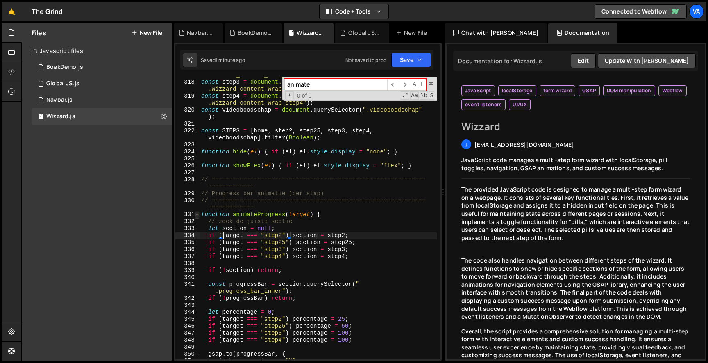
click at [199, 214] on span at bounding box center [197, 214] width 5 height 7
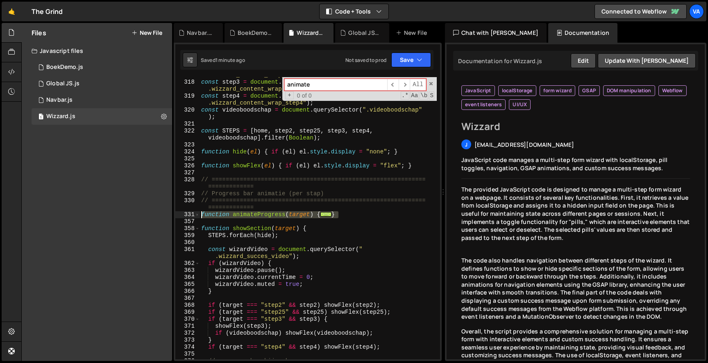
drag, startPoint x: 351, startPoint y: 213, endPoint x: 202, endPoint y: 213, distance: 149.6
click at [202, 213] on div "const step25 = document . querySelector ( " .wizzard_content_wrap_step2_5" ) ; …" at bounding box center [318, 216] width 237 height 303
type textarea "function animateProgress(target) { // zoek de juiste sectie"
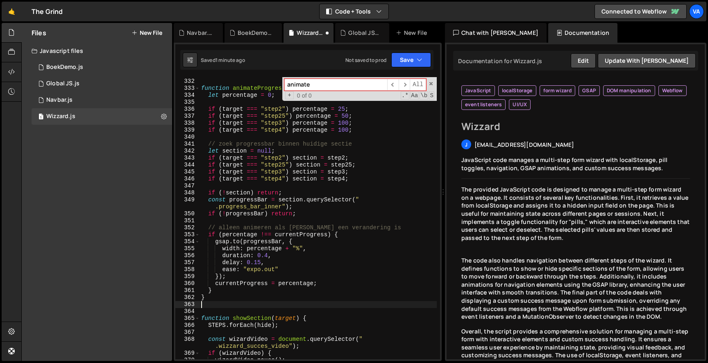
scroll to position [2666, 0]
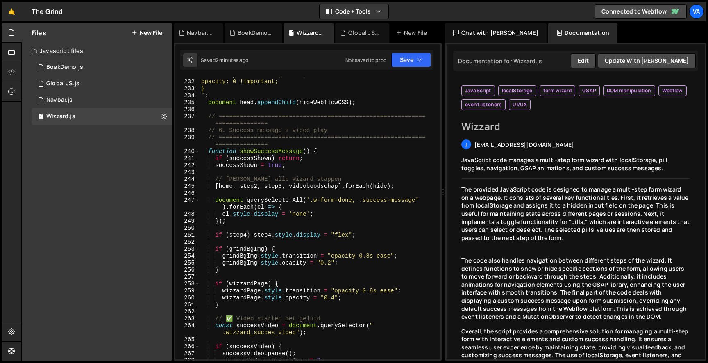
scroll to position [1818, 0]
type textarea "// =========================================================================="
click at [314, 145] on div "visibility: hidden !important; opacity: 0 !important; } ` ; document . head . a…" at bounding box center [318, 219] width 237 height 296
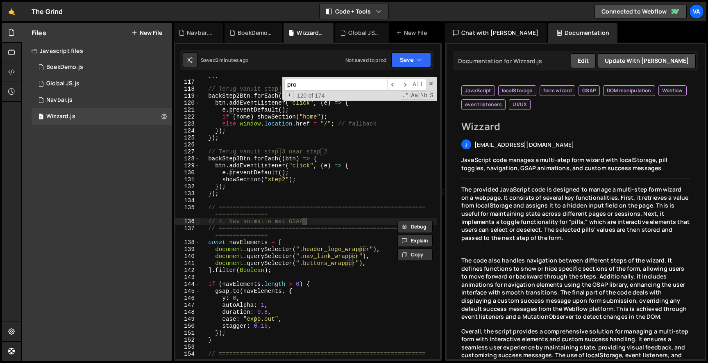
scroll to position [605, 0]
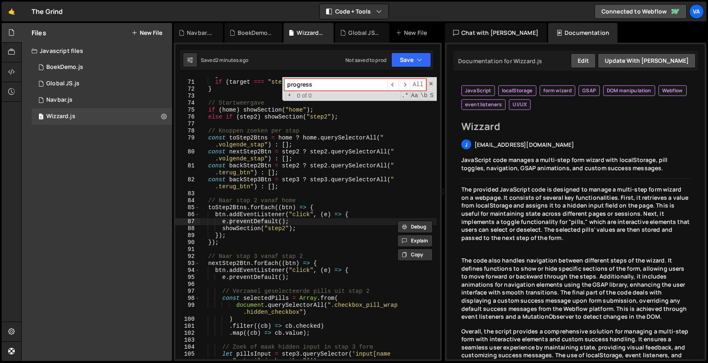
type input "progress"
type textarea "const backStep2Btn = step2 ? step2.querySelectorAll(".terug_btn") : [];"
click at [328, 169] on div "} if ( target === "step4" && step4 ) showFlex ( step4 ) ; } // Startweergave if…" at bounding box center [318, 223] width 237 height 303
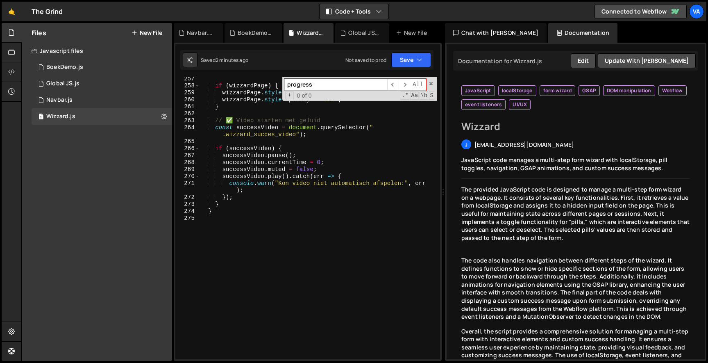
scroll to position [0, 0]
click at [313, 225] on div "if ( wizzardPage ) { wizzardPage . style . transition = "opacity 0.8s ease" ; w…" at bounding box center [318, 223] width 237 height 296
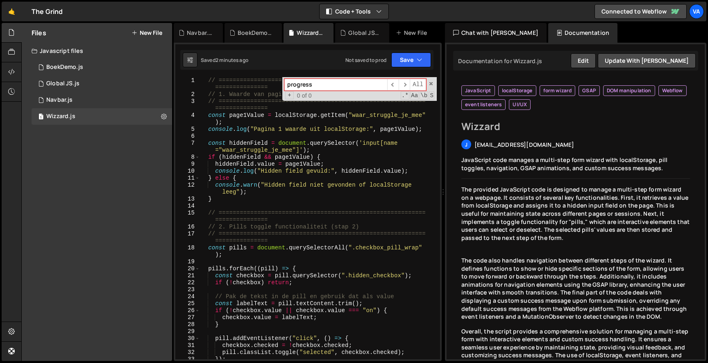
scroll to position [11, 0]
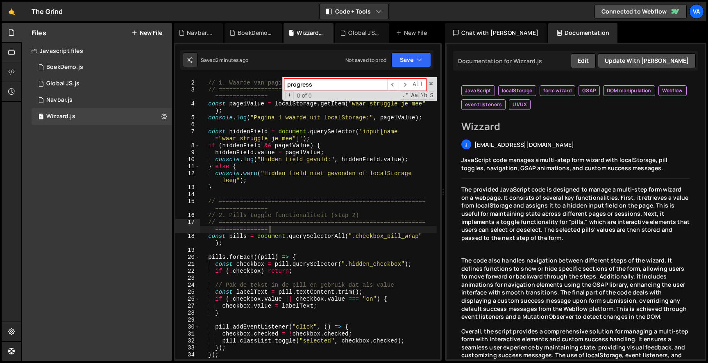
click at [312, 227] on div "// =========================================================== =============== …" at bounding box center [318, 217] width 237 height 303
type textarea "// =========================================================================="
click at [257, 29] on div "BoekDemo.js" at bounding box center [255, 33] width 34 height 8
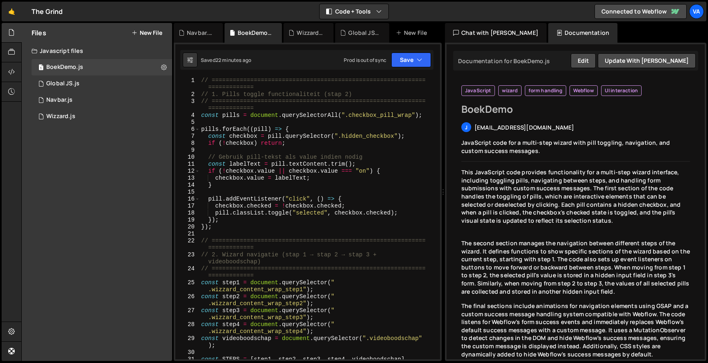
scroll to position [0, 0]
click at [410, 63] on button "Save" at bounding box center [412, 59] width 40 height 15
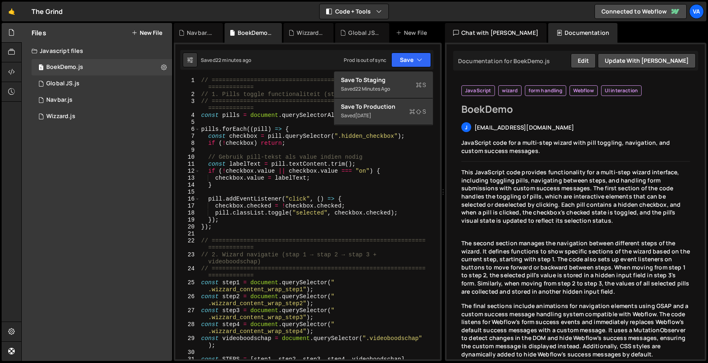
click at [293, 49] on div "XXXXXXXXXXXXXXXXXXXXXXXXXXXXXXXXXXXXXXXXXXXXXXXXXXXXXXXXXXXXXXXXXXXXXXXXXXXXXXX…" at bounding box center [308, 202] width 268 height 318
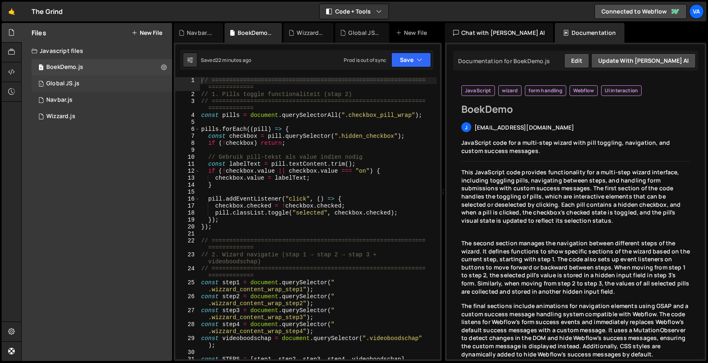
click at [70, 80] on div "Global JS.js" at bounding box center [62, 83] width 33 height 7
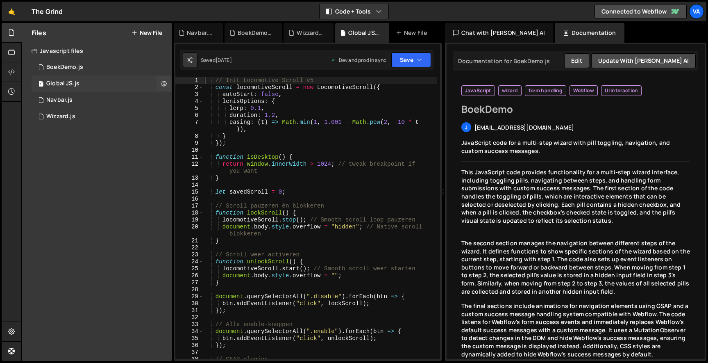
click at [69, 91] on div "1 Global JS.js 0" at bounding box center [102, 83] width 141 height 16
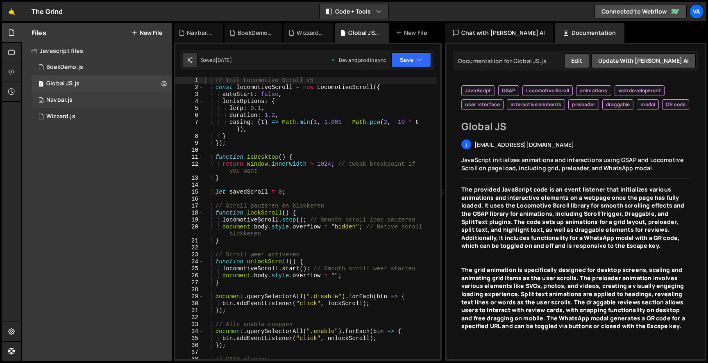
click at [67, 98] on div "Navbar.js" at bounding box center [59, 99] width 26 height 7
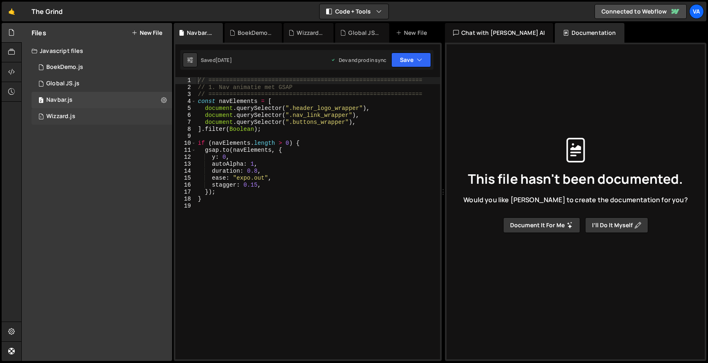
click at [67, 114] on div "Wizzard.js" at bounding box center [60, 116] width 29 height 7
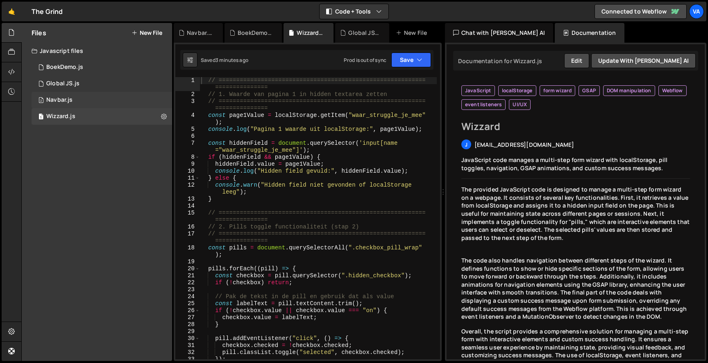
click at [115, 104] on div "2 Navbar.js 0" at bounding box center [102, 100] width 141 height 16
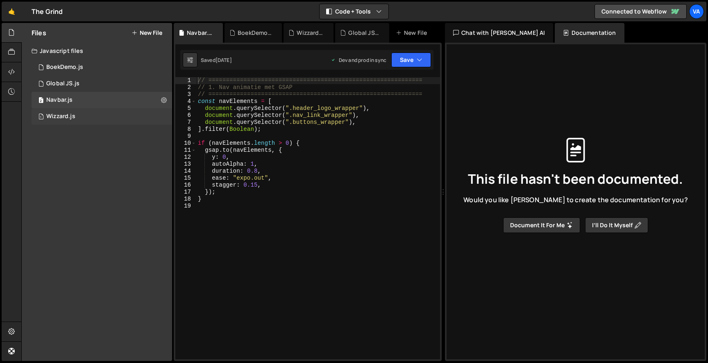
click at [108, 111] on div "1 Wizzard.js 0" at bounding box center [102, 116] width 141 height 16
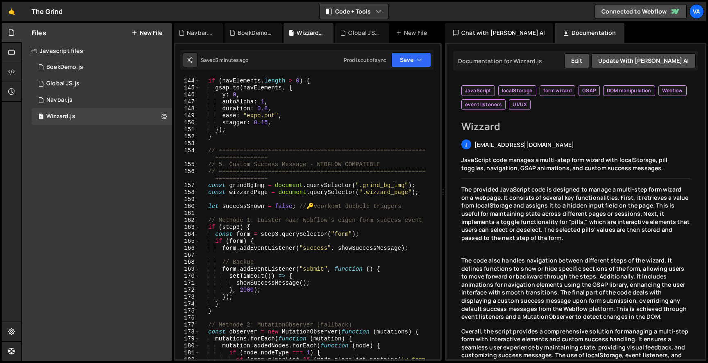
scroll to position [1147, 0]
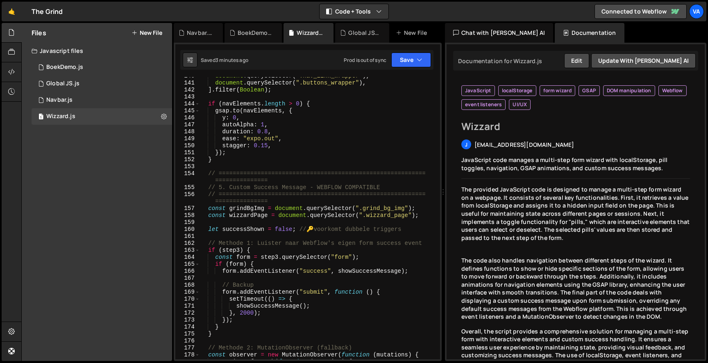
click at [63, 56] on div "Javascript files" at bounding box center [97, 51] width 150 height 16
click at [59, 56] on div "Javascript files" at bounding box center [97, 51] width 150 height 16
click at [59, 68] on div "BoekDemo.js" at bounding box center [64, 67] width 37 height 7
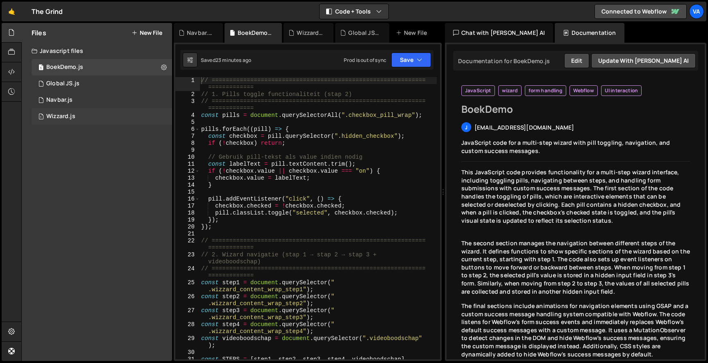
click at [95, 113] on div "1 Wizzard.js 0" at bounding box center [103, 116] width 143 height 16
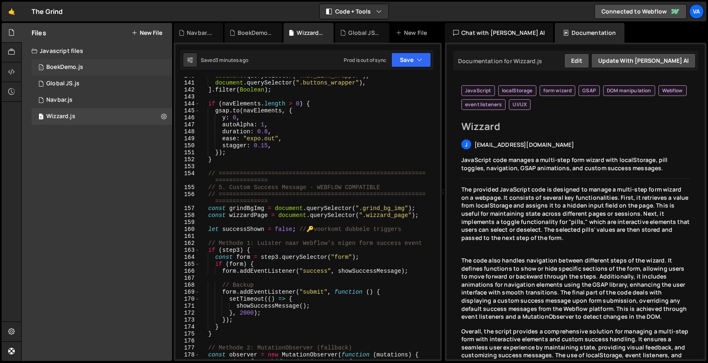
click at [54, 71] on div "1 BoekDemo.js 0" at bounding box center [103, 67] width 143 height 16
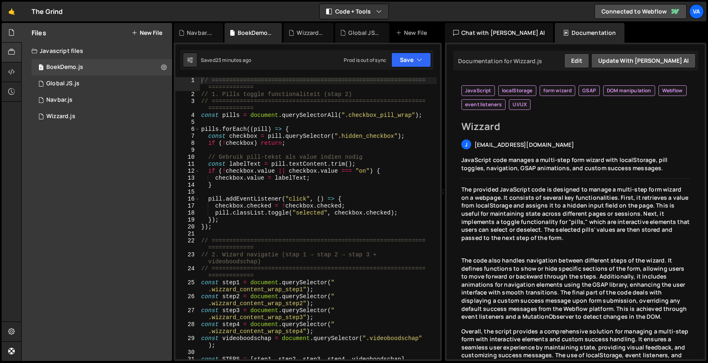
click at [5, 57] on div at bounding box center [12, 53] width 20 height 20
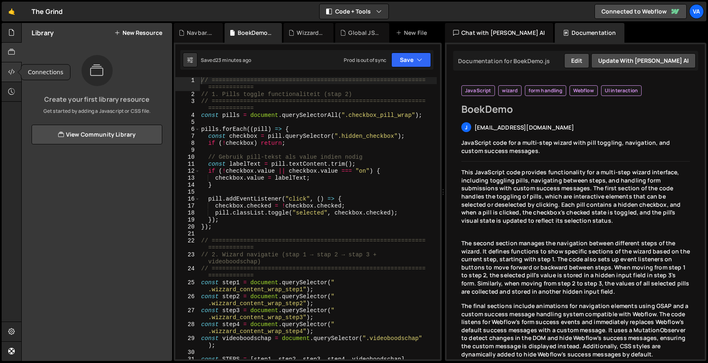
click at [10, 68] on icon at bounding box center [11, 71] width 7 height 9
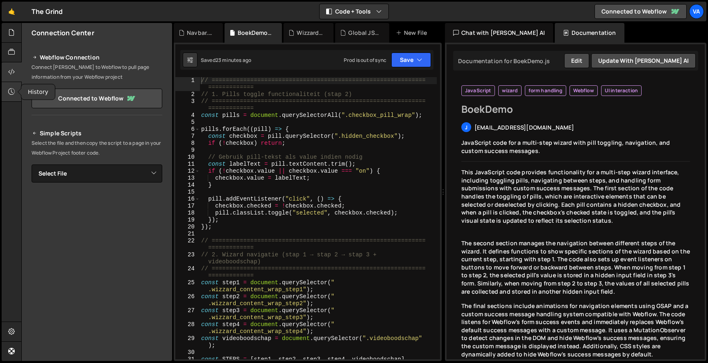
click at [9, 89] on icon at bounding box center [11, 91] width 7 height 9
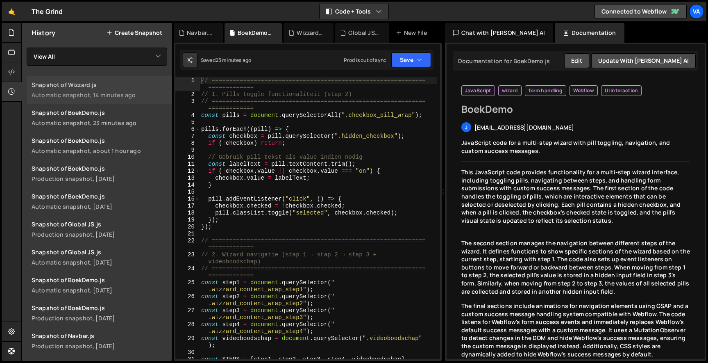
click at [123, 89] on link "Snapshot of Wizzard.js Automatic snapshot, 14 minutes ago" at bounding box center [100, 90] width 146 height 28
click at [11, 47] on div at bounding box center [12, 53] width 20 height 20
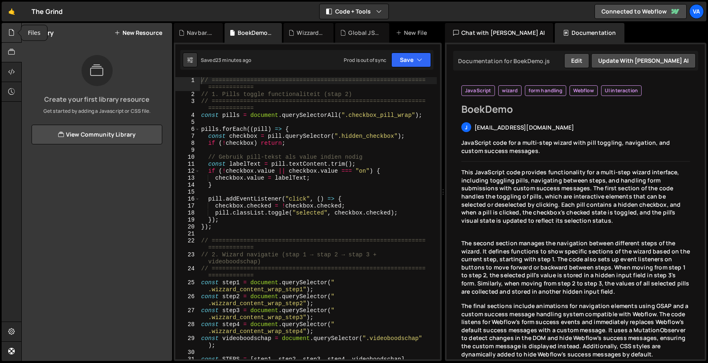
click at [6, 28] on div at bounding box center [12, 33] width 20 height 20
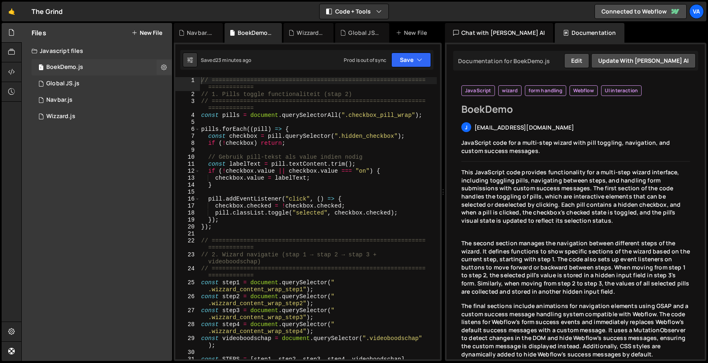
click at [57, 65] on div "BoekDemo.js" at bounding box center [64, 67] width 37 height 7
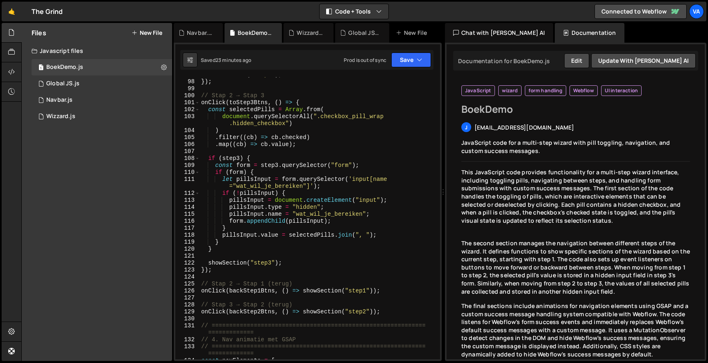
scroll to position [857, 0]
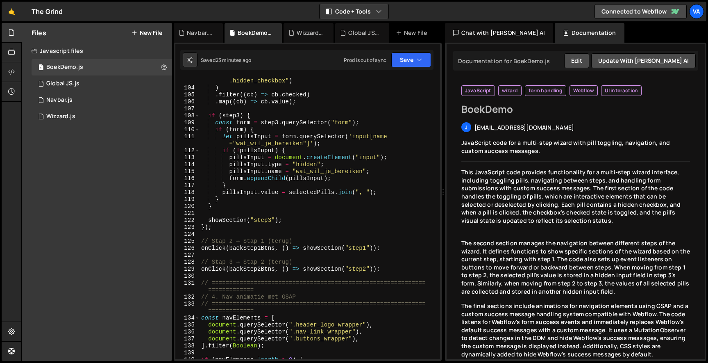
click at [367, 235] on div "document . querySelectorAll ( ".checkbox_pill_wrap .hidden_checkbox" ) ) . filt…" at bounding box center [318, 222] width 237 height 303
type textarea "}"
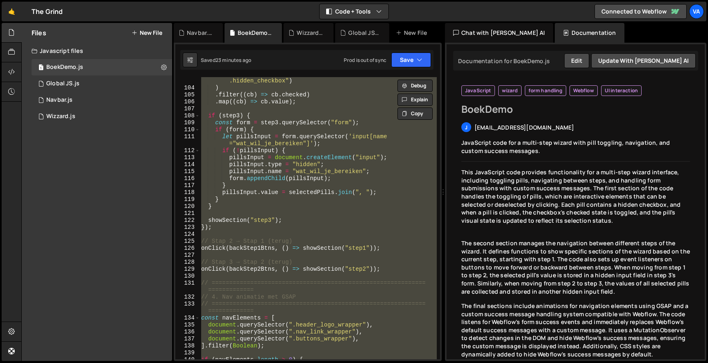
click at [367, 235] on div "document . querySelectorAll ( ".checkbox_pill_wrap .hidden_checkbox" ) ) . filt…" at bounding box center [318, 218] width 237 height 282
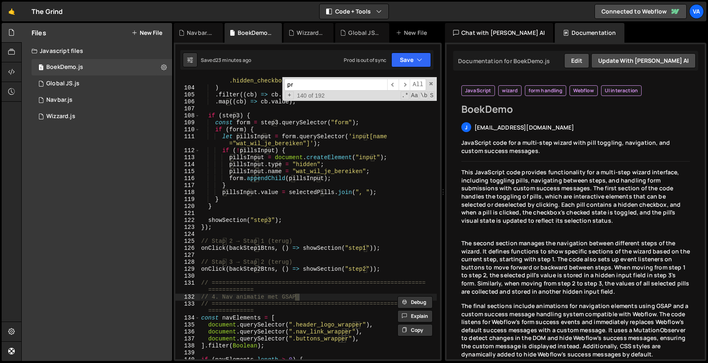
scroll to position [451, 0]
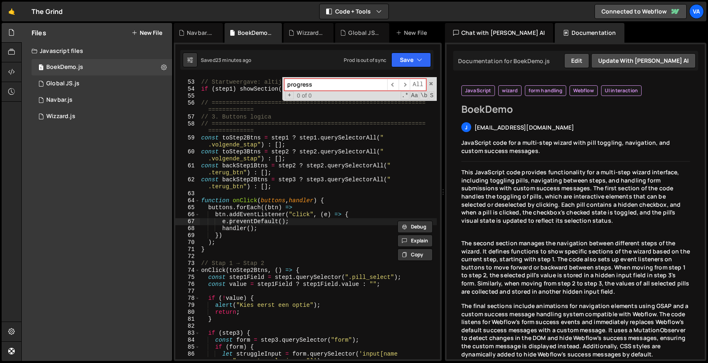
type input "progress"
click at [367, 323] on div "// Startweergave: altijd stap 1 (als aanwezig) if ( step1 ) showSection ( "step…" at bounding box center [318, 223] width 237 height 303
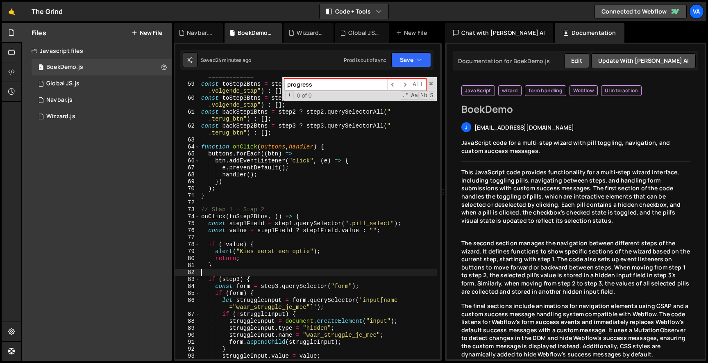
click at [30, 16] on div "🤙 The Grind ⚠️ Code is being edited in another browser" at bounding box center [32, 12] width 61 height 20
click at [14, 12] on link "🤙" at bounding box center [12, 12] width 20 height 20
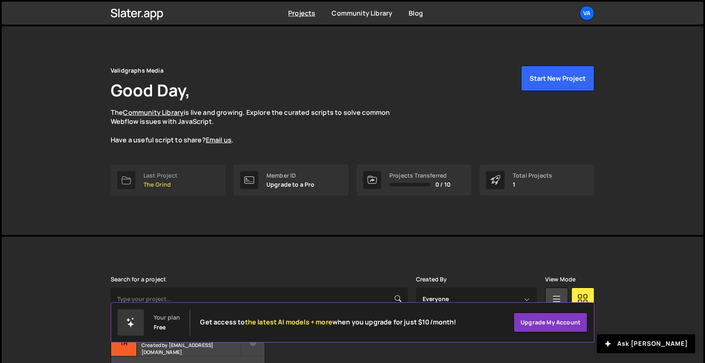
click at [169, 178] on div "Last Project" at bounding box center [160, 175] width 34 height 7
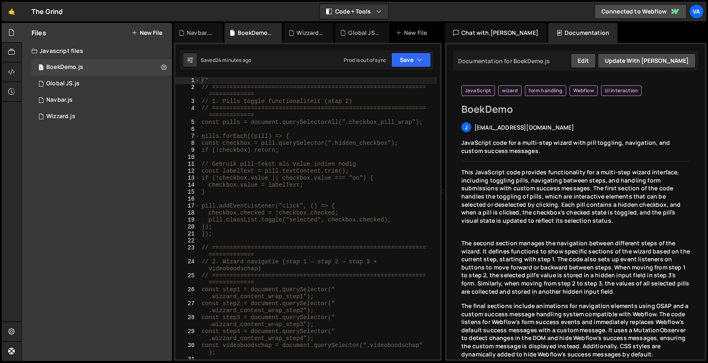
type textarea "const checkbox = pill.querySelector(".hidden_checkbox");"
click at [252, 146] on div "/* // ============================================================= ===========…" at bounding box center [318, 228] width 237 height 303
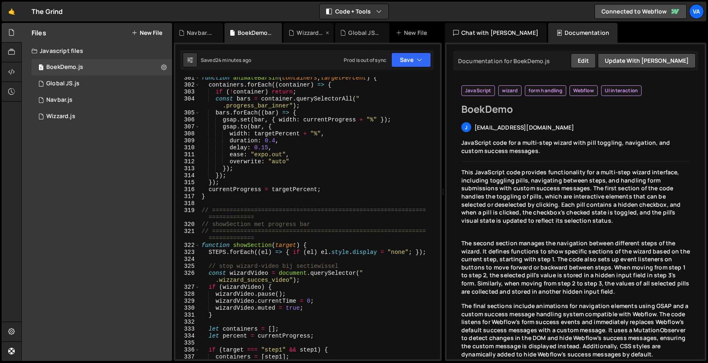
scroll to position [2748, 0]
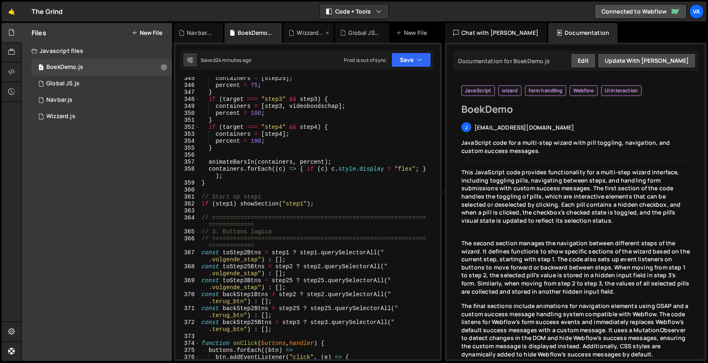
click at [297, 27] on div "Wizzard.js" at bounding box center [309, 33] width 50 height 20
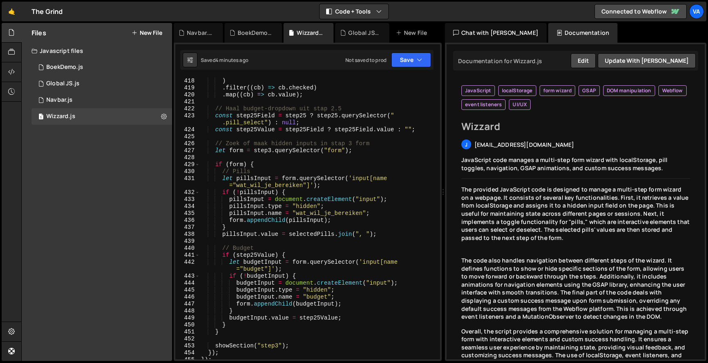
scroll to position [3354, 0]
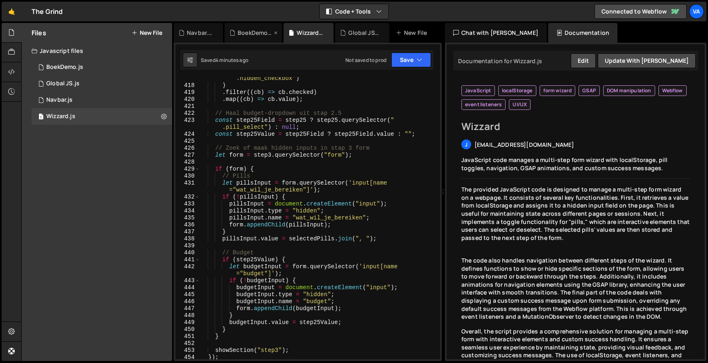
click at [249, 23] on div "BoekDemo.js" at bounding box center [253, 33] width 57 height 20
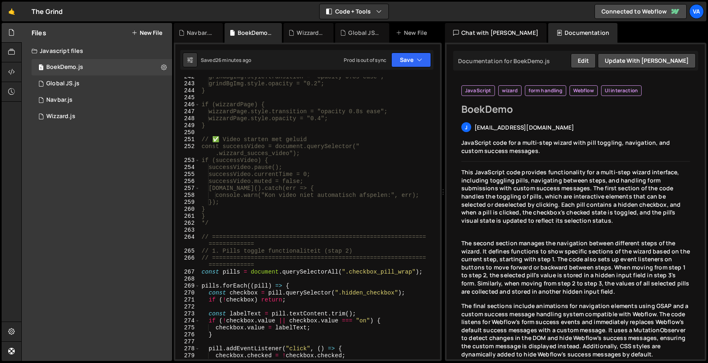
scroll to position [2072, 0]
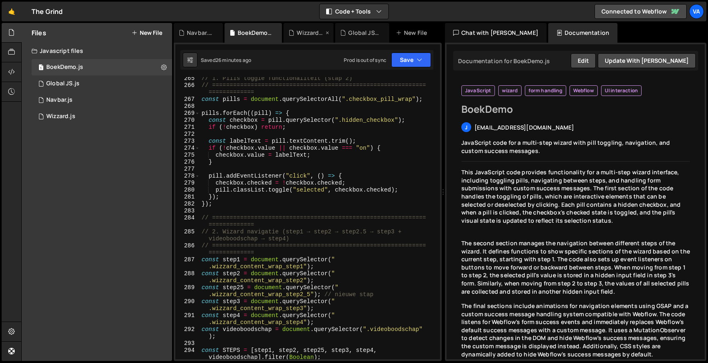
click at [304, 36] on div "Wizzard.js" at bounding box center [310, 33] width 27 height 8
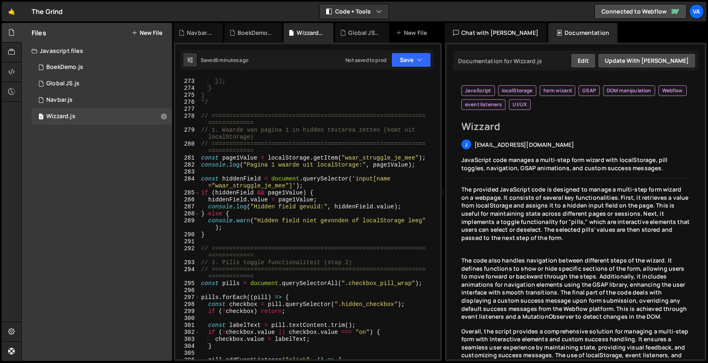
scroll to position [2149, 0]
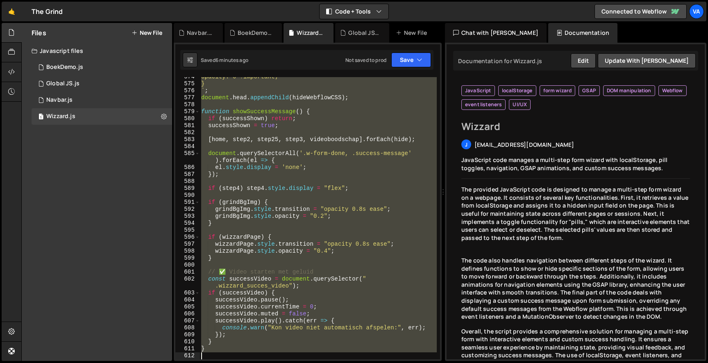
drag, startPoint x: 200, startPoint y: 107, endPoint x: 310, endPoint y: 406, distance: 318.1
click at [310, 362] on html "Projects [GEOGRAPHIC_DATA] Blog Va Projects Your Teams Account Upgrade Logout" at bounding box center [354, 181] width 708 height 363
type textarea "}"
paste textarea
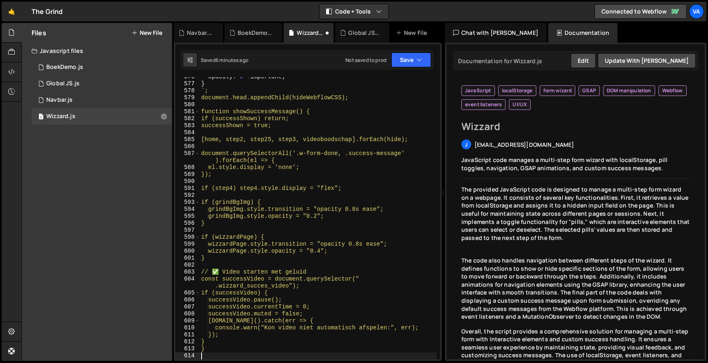
scroll to position [4548, 0]
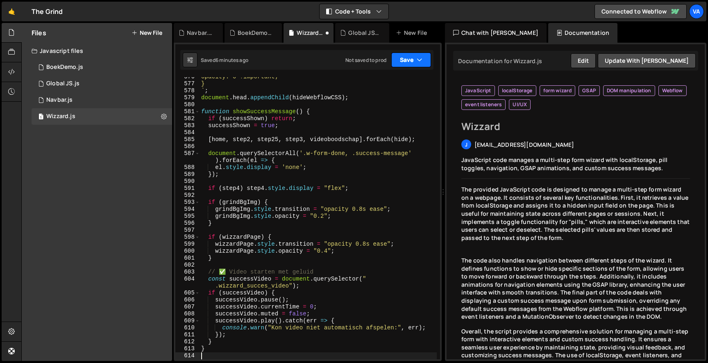
click at [416, 57] on button "Save" at bounding box center [412, 59] width 40 height 15
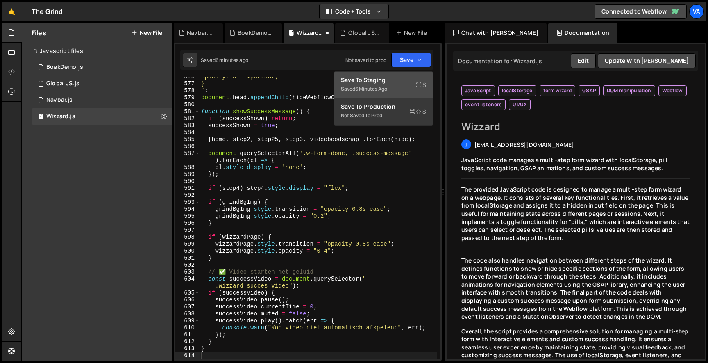
click at [404, 79] on div "Save to Staging S" at bounding box center [383, 80] width 85 height 8
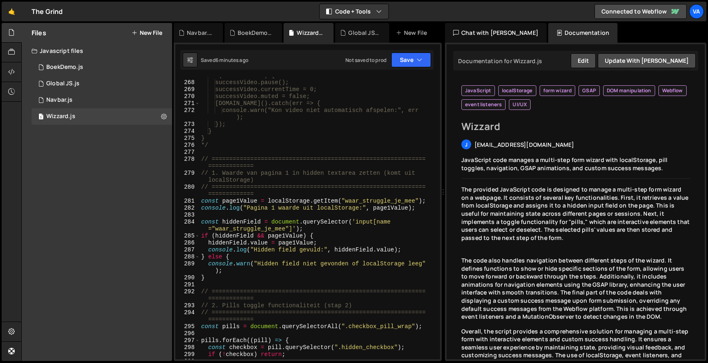
scroll to position [2102, 0]
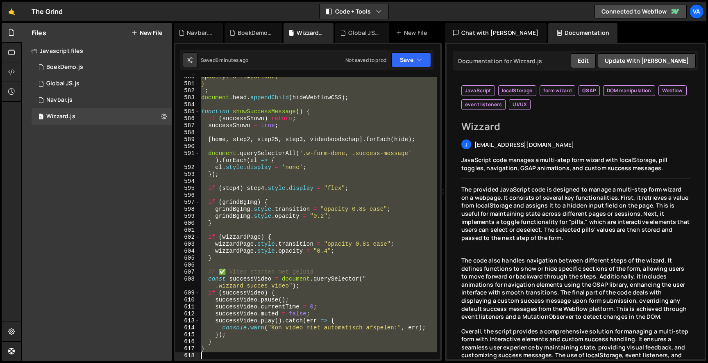
drag, startPoint x: 202, startPoint y: 152, endPoint x: 284, endPoint y: 406, distance: 267.3
click at [284, 362] on html "Projects [GEOGRAPHIC_DATA] Blog Va Projects Your Teams Account Upgrade Logout" at bounding box center [354, 181] width 708 height 363
type textarea "}"
paste textarea
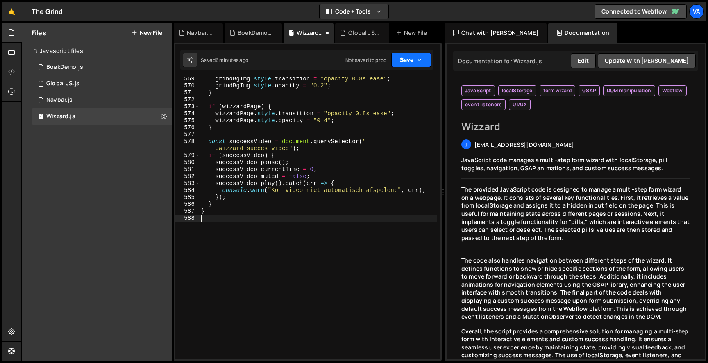
click at [412, 64] on button "Save" at bounding box center [412, 59] width 40 height 15
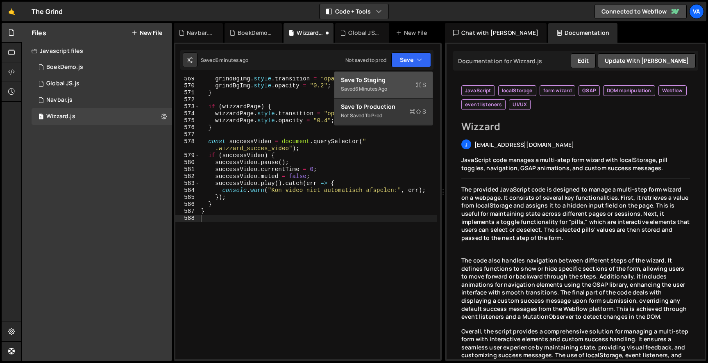
click at [394, 85] on div "Saved 6 minutes ago" at bounding box center [383, 89] width 85 height 10
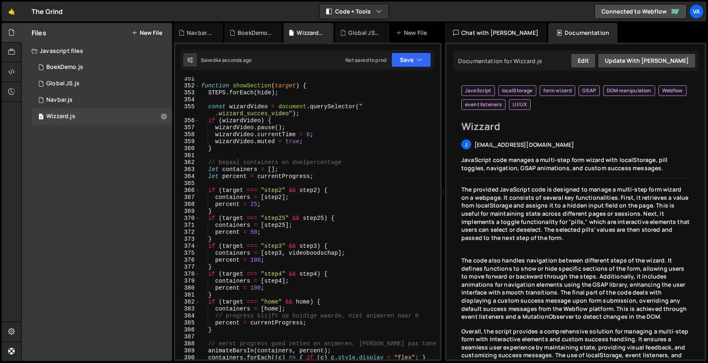
scroll to position [2819, 0]
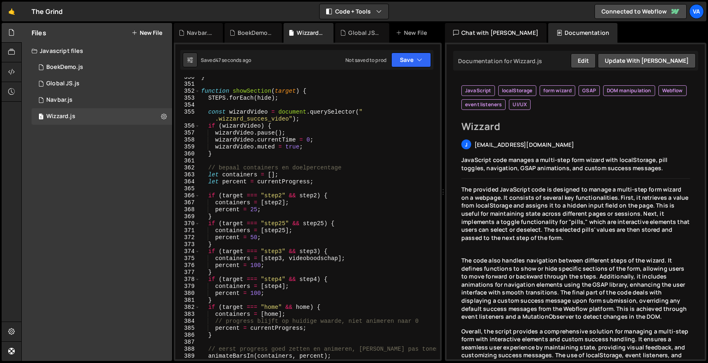
click at [257, 209] on div "} function showSection ( target ) { STEPS . forEach ( hide ) ; const wizardVide…" at bounding box center [318, 225] width 237 height 303
click at [253, 236] on div "} function showSection ( target ) { STEPS . forEach ( hide ) ; const wizardVide…" at bounding box center [318, 225] width 237 height 303
type textarea "percent = 75;"
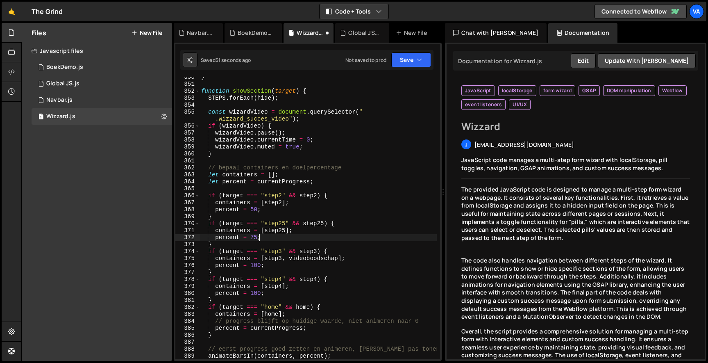
click at [301, 191] on div "} function showSection ( target ) { STEPS . forEach ( hide ) ; const wizardVide…" at bounding box center [318, 225] width 237 height 303
click at [421, 55] on button "Save" at bounding box center [412, 59] width 40 height 15
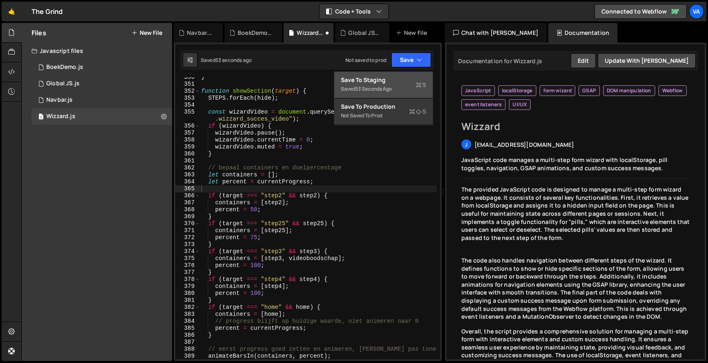
click at [397, 81] on div "Save to Staging S" at bounding box center [383, 80] width 85 height 8
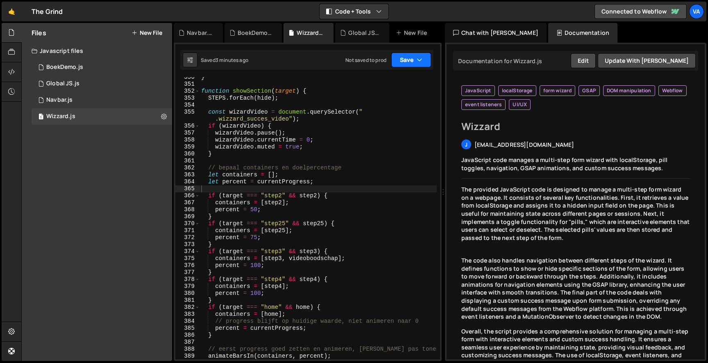
click at [412, 57] on button "Save" at bounding box center [412, 59] width 40 height 15
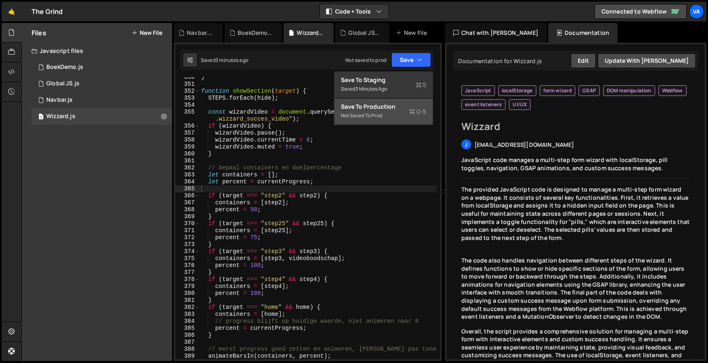
click at [383, 109] on div "Save to Production S" at bounding box center [383, 106] width 85 height 8
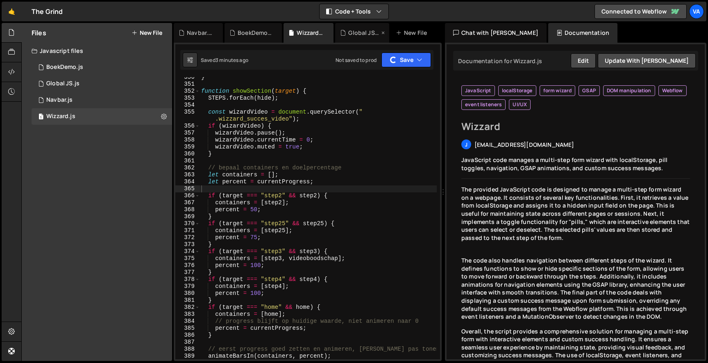
click at [361, 33] on div "Global JS.js" at bounding box center [363, 33] width 31 height 8
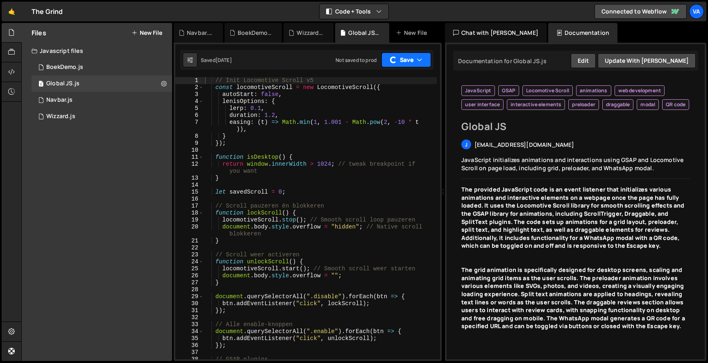
click at [397, 60] on button "Save" at bounding box center [407, 59] width 50 height 15
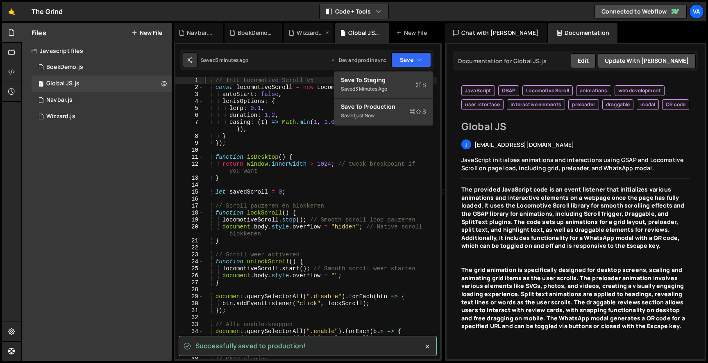
click at [307, 37] on div "Wizzard.js" at bounding box center [309, 33] width 50 height 20
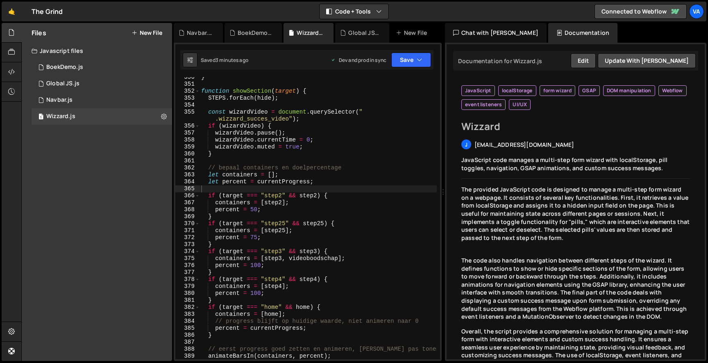
click at [412, 71] on div "1 2 3 4 5 6 7 8 9 10 11 12 13 14 15 16 17 18 19 20 21 22 23 24 25 26 27 28 29 3…" at bounding box center [308, 202] width 268 height 318
click at [412, 55] on button "Save" at bounding box center [412, 59] width 40 height 15
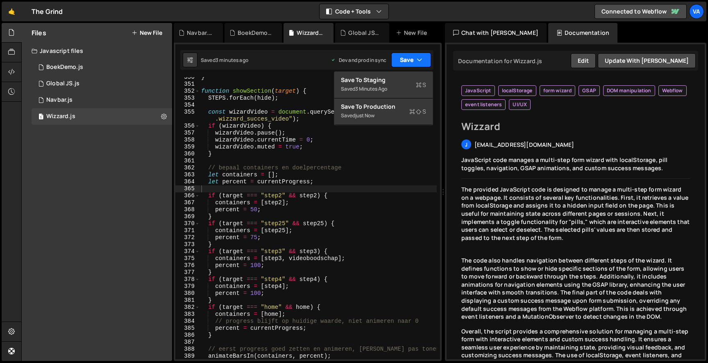
click at [412, 55] on button "Save" at bounding box center [412, 59] width 40 height 15
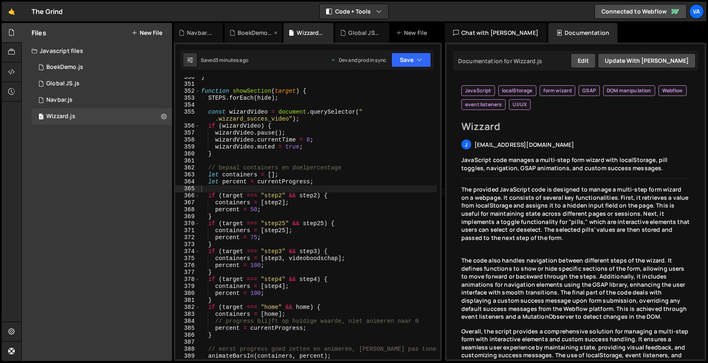
click at [237, 35] on div "BoekDemo.js" at bounding box center [251, 33] width 43 height 8
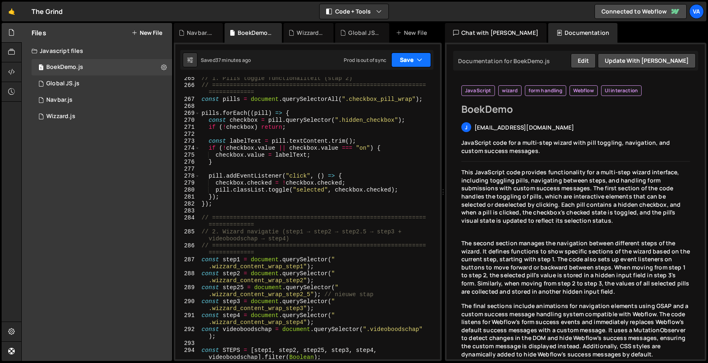
click at [405, 64] on button "Save" at bounding box center [412, 59] width 40 height 15
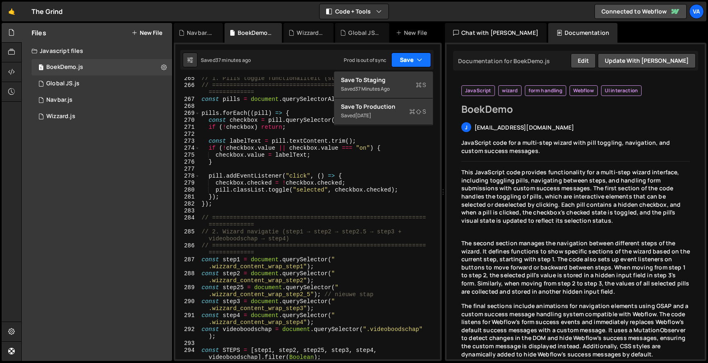
click at [405, 64] on button "Save" at bounding box center [412, 59] width 40 height 15
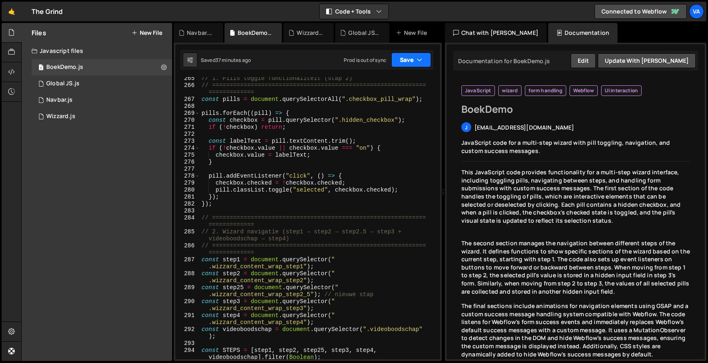
click at [401, 60] on button "Save" at bounding box center [412, 59] width 40 height 15
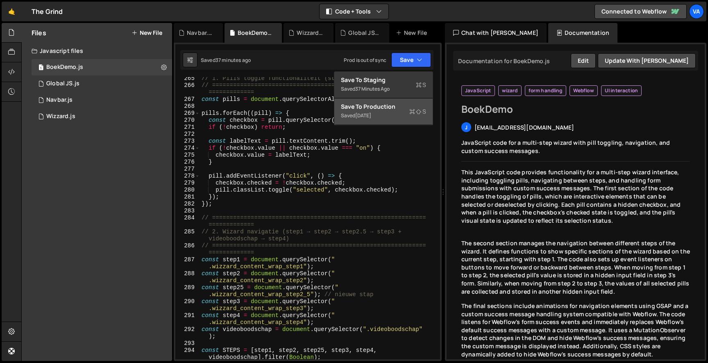
click at [396, 109] on div "Save to Production S" at bounding box center [383, 106] width 85 height 8
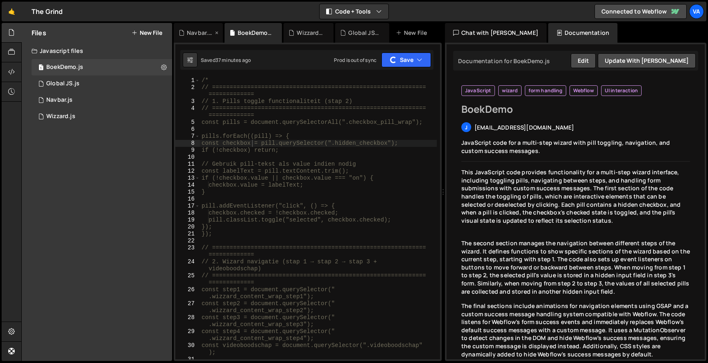
click at [192, 33] on div "Navbar.js" at bounding box center [200, 33] width 26 height 8
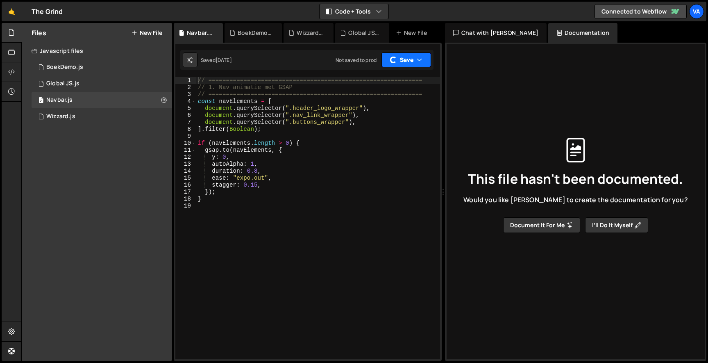
click at [415, 61] on button "Save" at bounding box center [407, 59] width 50 height 15
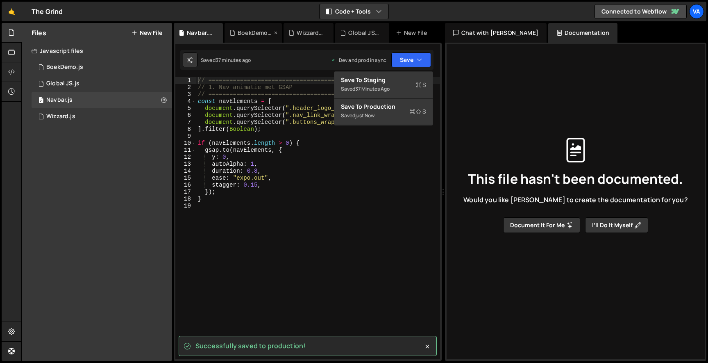
click at [247, 27] on div "BoekDemo.js" at bounding box center [253, 33] width 57 height 20
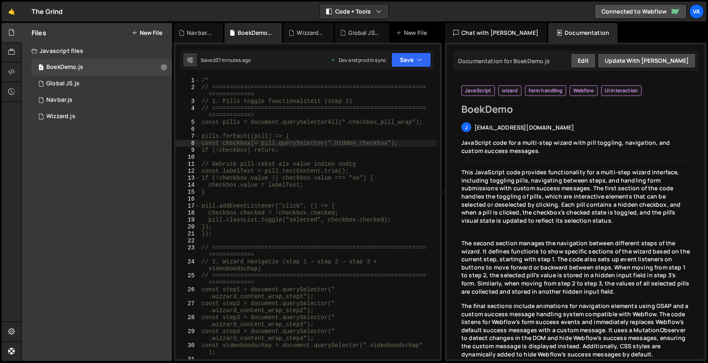
click at [303, 142] on div "/* // ============================================================= ===========…" at bounding box center [318, 228] width 237 height 303
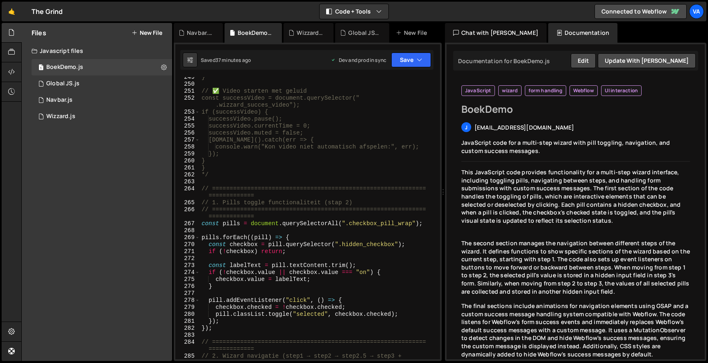
scroll to position [1947, 0]
click at [303, 27] on div "Wizzard.js" at bounding box center [309, 33] width 50 height 20
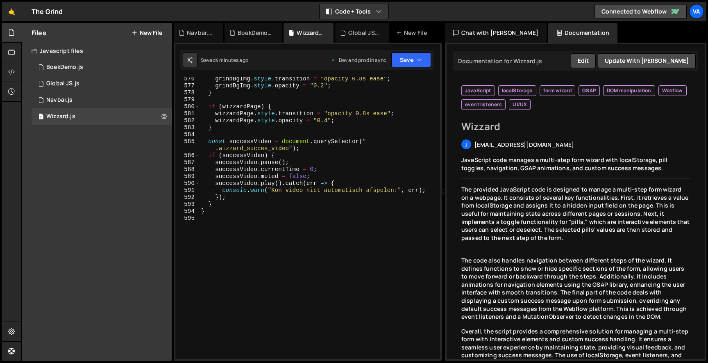
scroll to position [4546, 0]
